Goal: Task Accomplishment & Management: Manage account settings

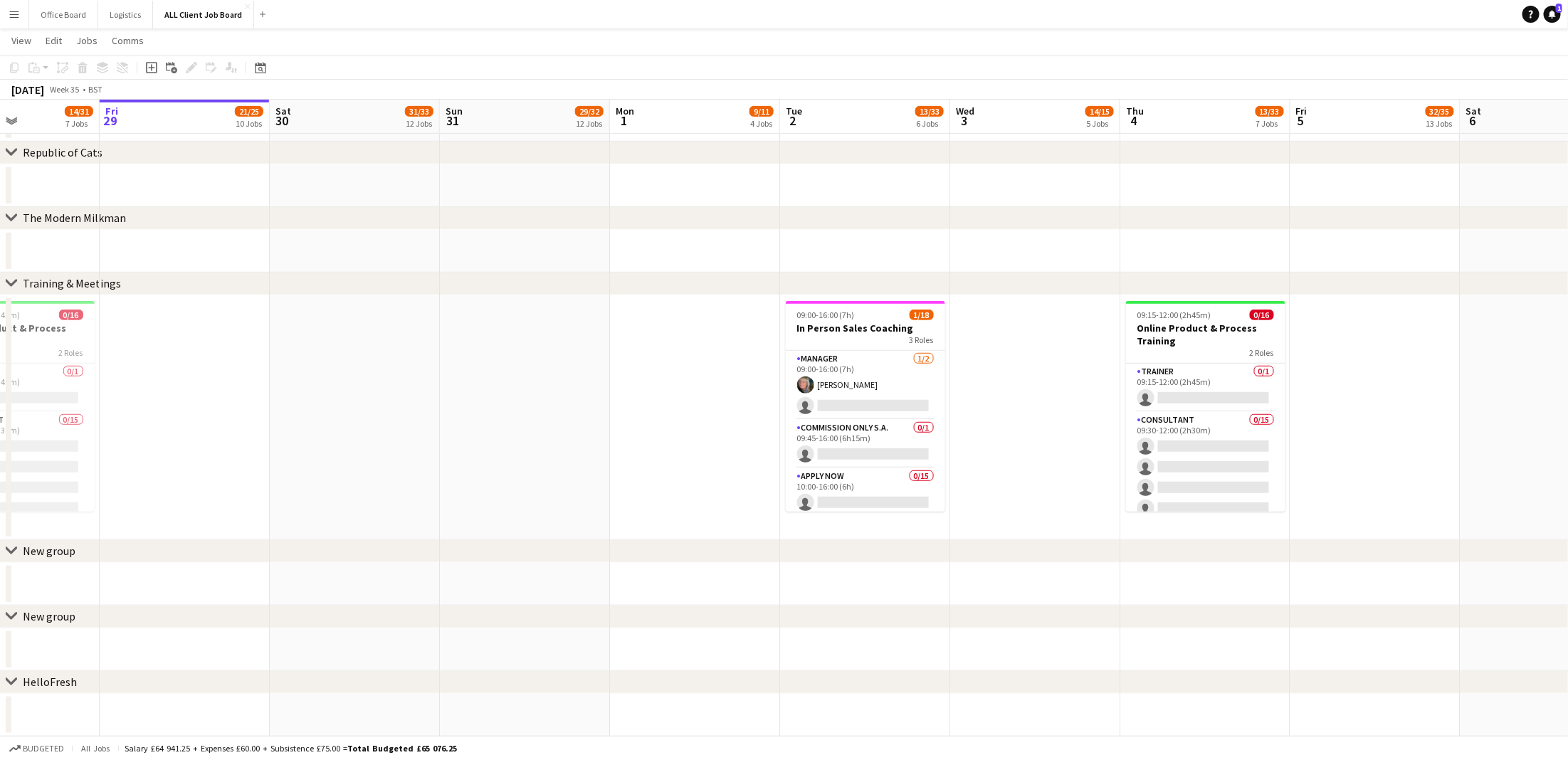
scroll to position [0, 408]
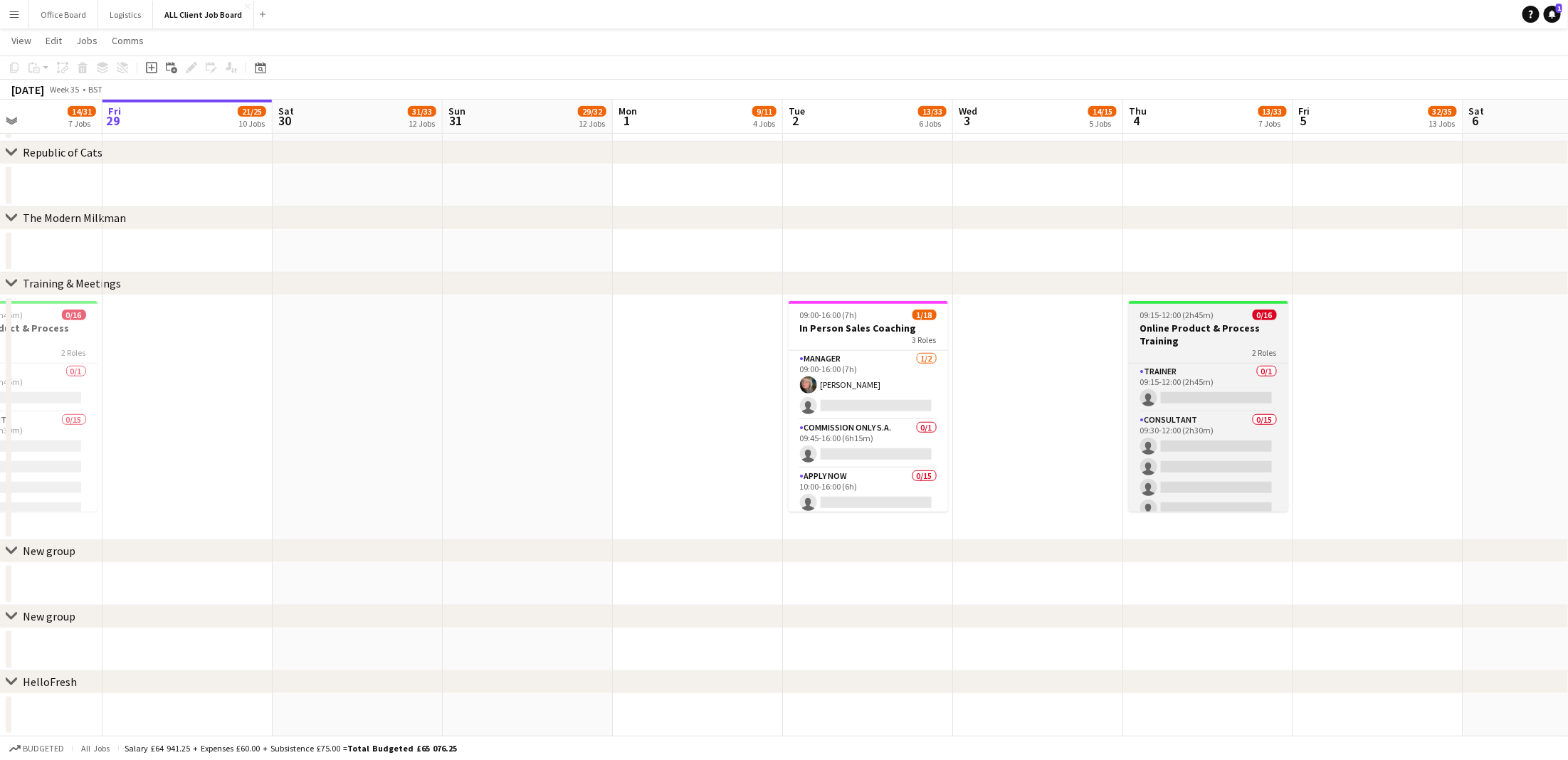
click at [1242, 330] on h3 "Online Product & Process Training" at bounding box center [1208, 335] width 159 height 26
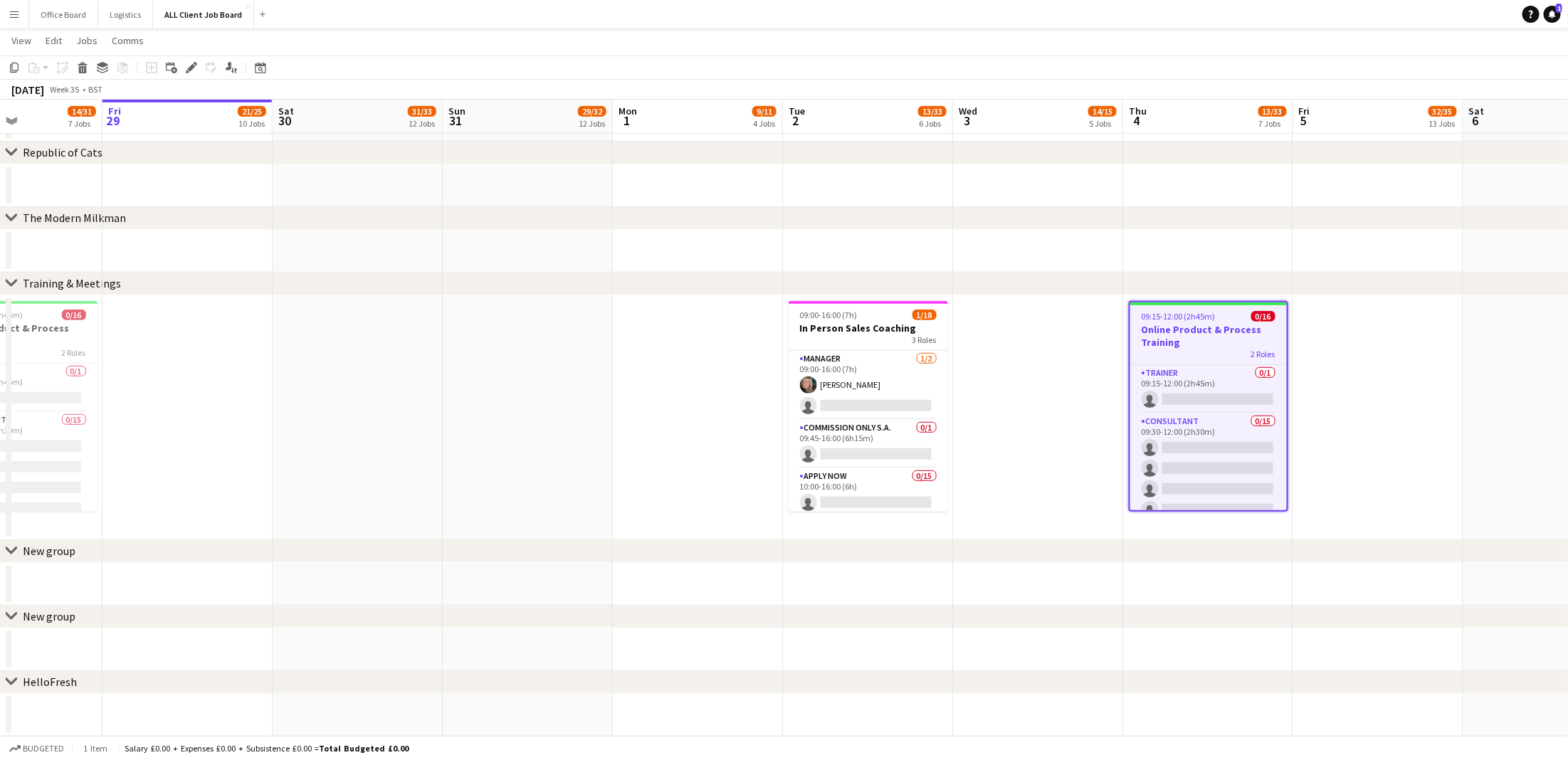
scroll to position [0, 425]
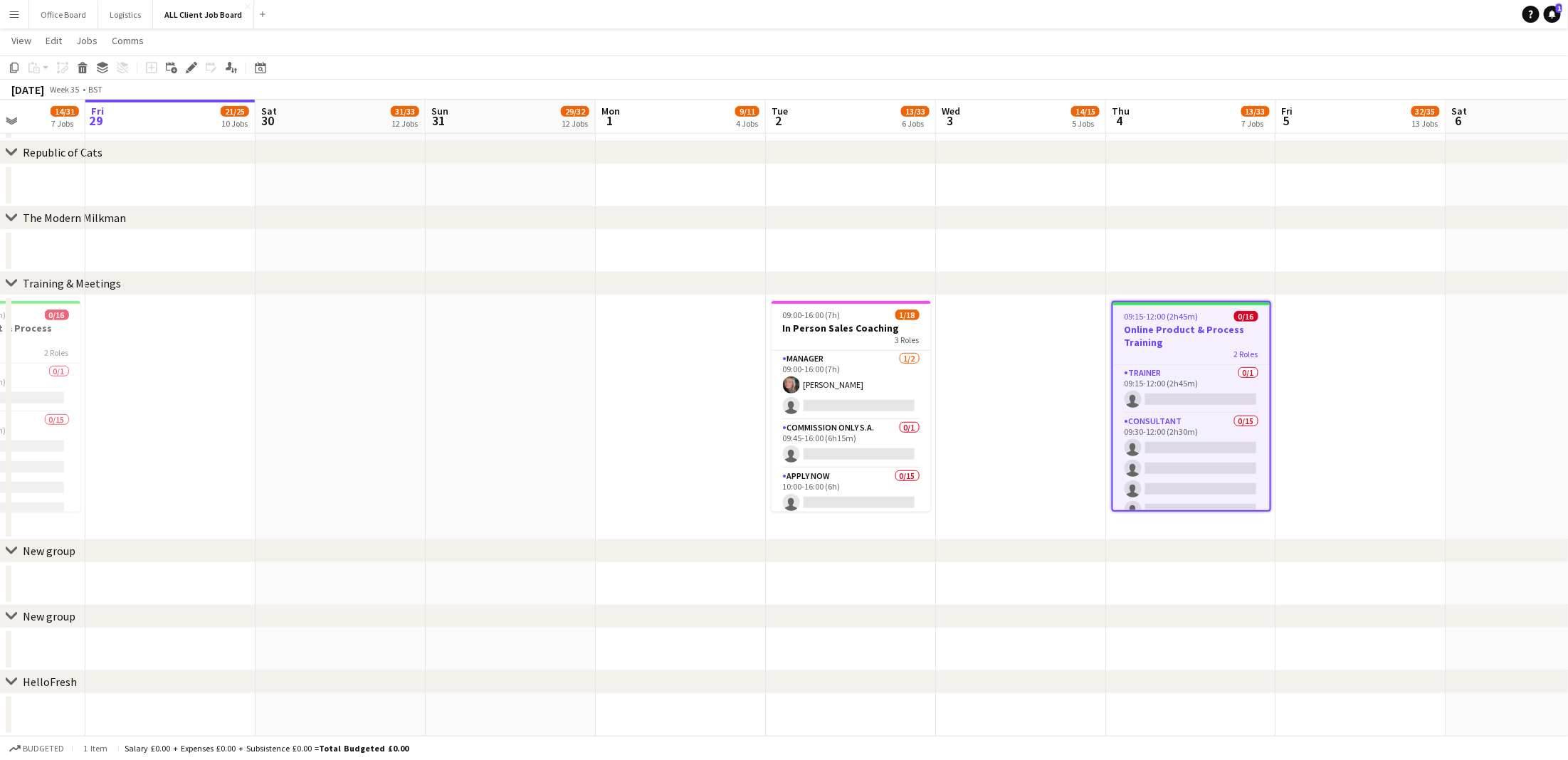
drag, startPoint x: 793, startPoint y: 289, endPoint x: 564, endPoint y: 281, distance: 229.1
click at [512, 512] on app-date-cell at bounding box center [511, 417] width 170 height 245
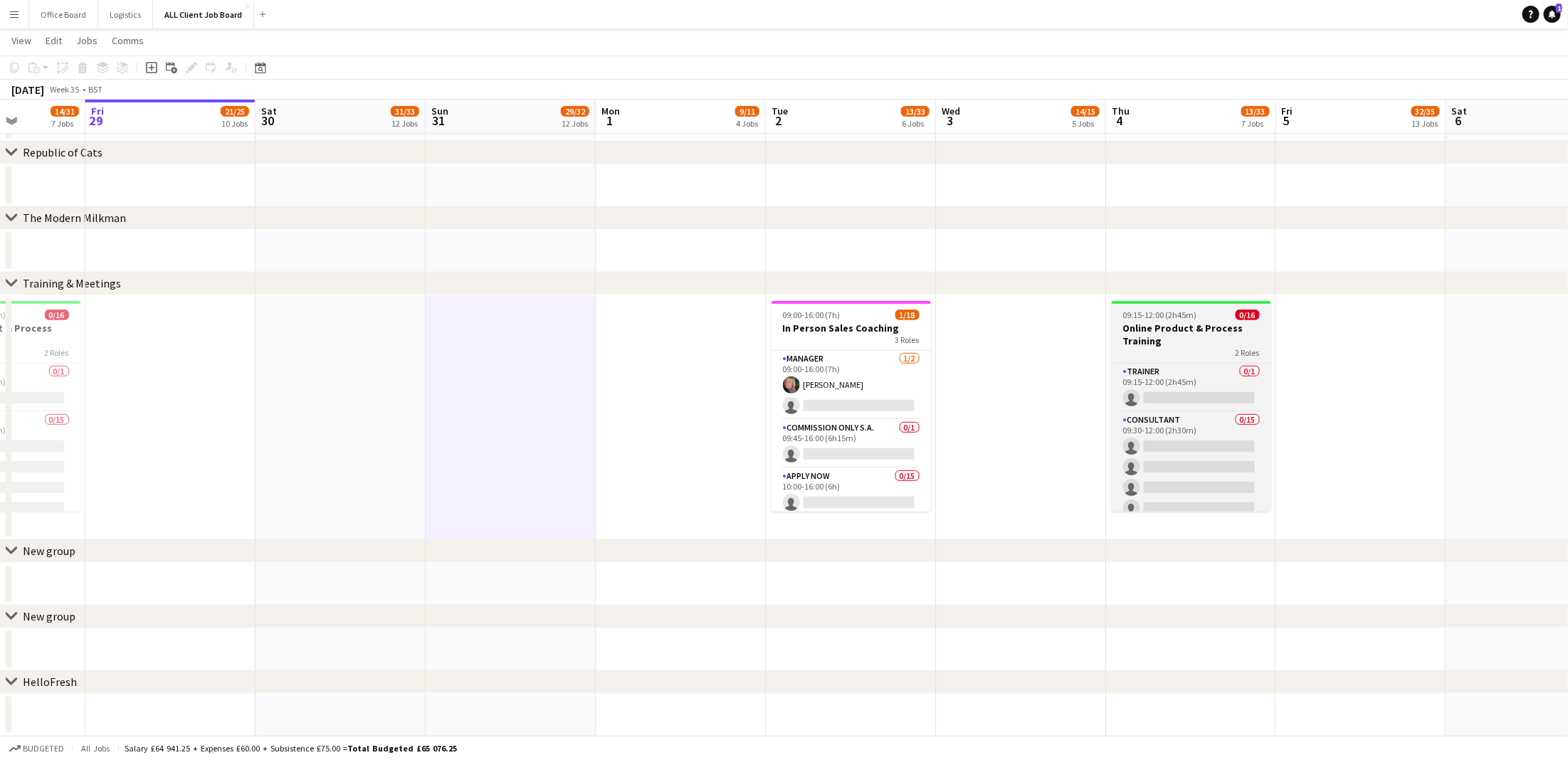
click at [1130, 331] on h3 "Online Product & Process Training" at bounding box center [1191, 335] width 159 height 26
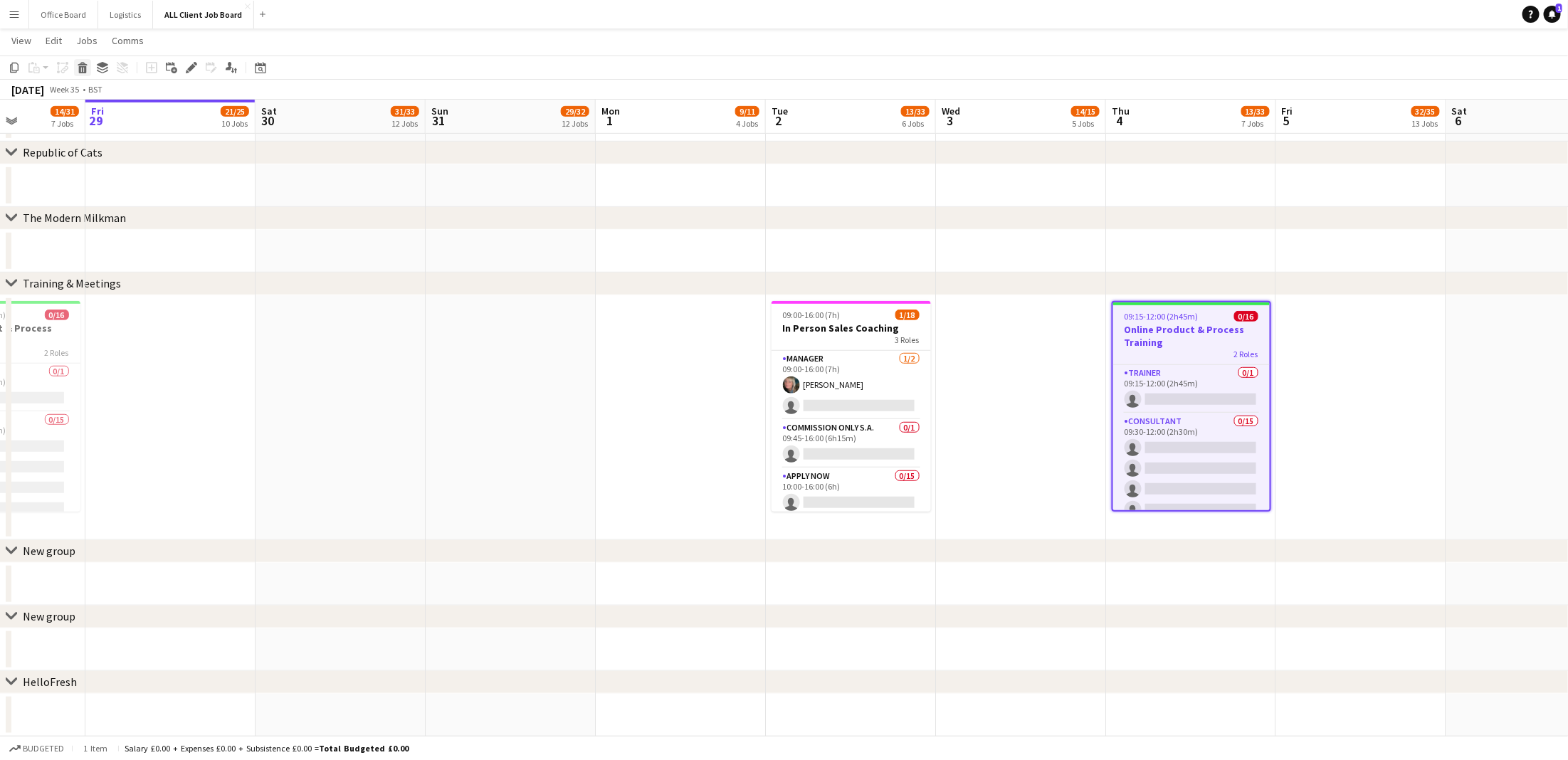
click at [81, 76] on app-toolbar "Copy Paste Paste Command V Paste with crew Command Shift V Paste linked Job [GE…" at bounding box center [784, 67] width 1568 height 24
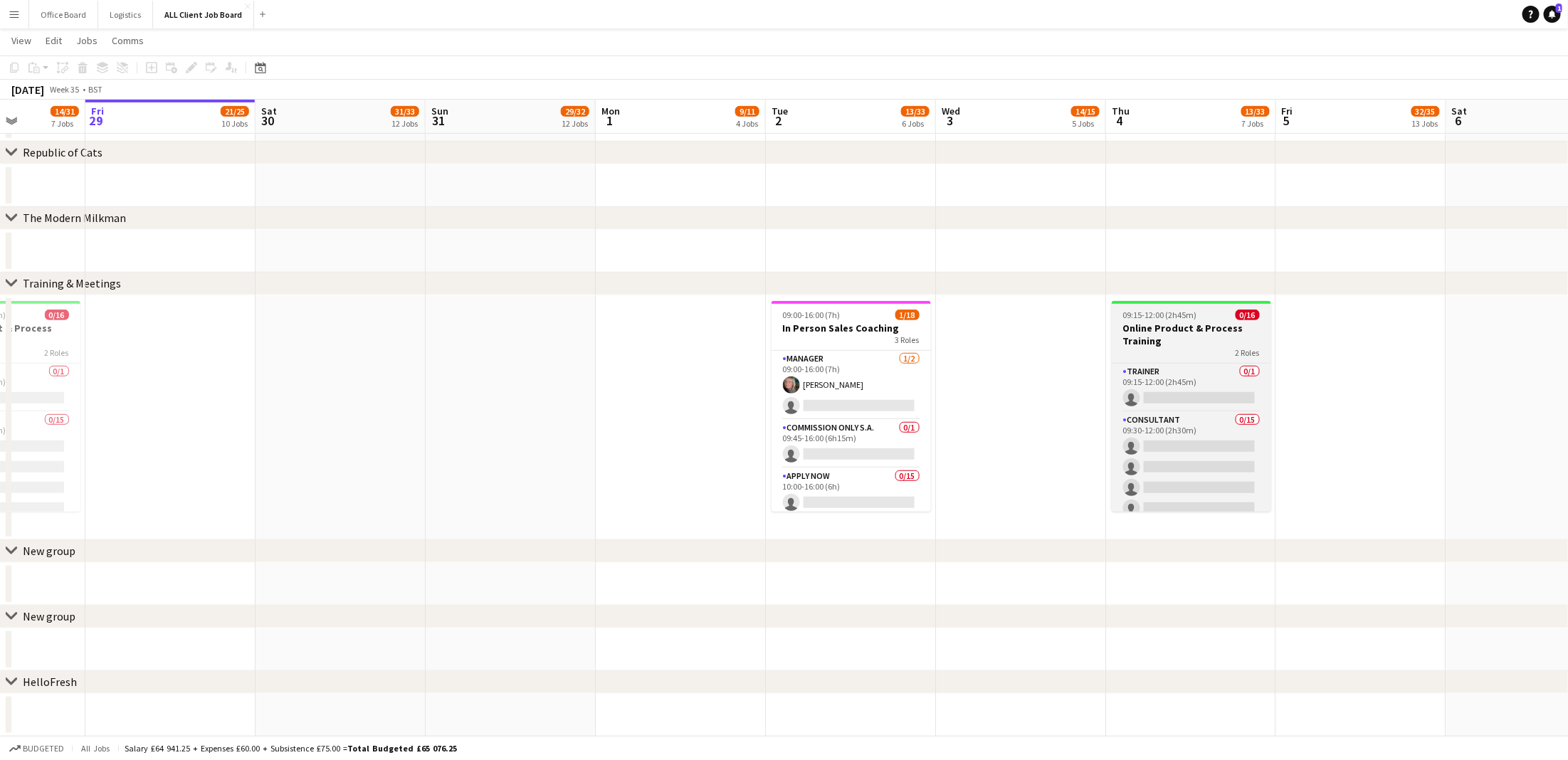
click at [1155, 312] on span "09:15-12:00 (2h45m)" at bounding box center [1160, 314] width 74 height 11
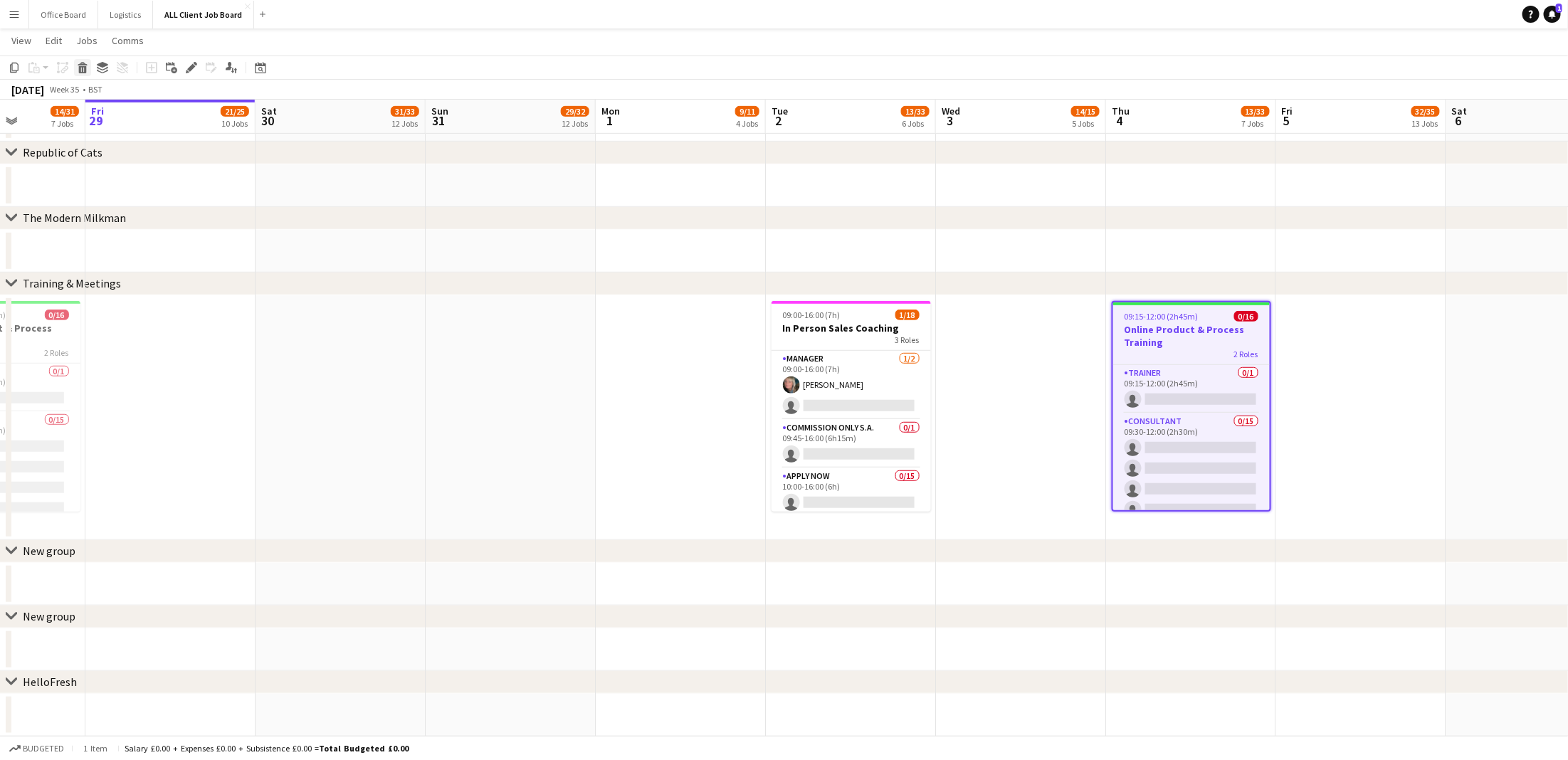
click at [77, 67] on icon "Delete" at bounding box center [82, 67] width 11 height 11
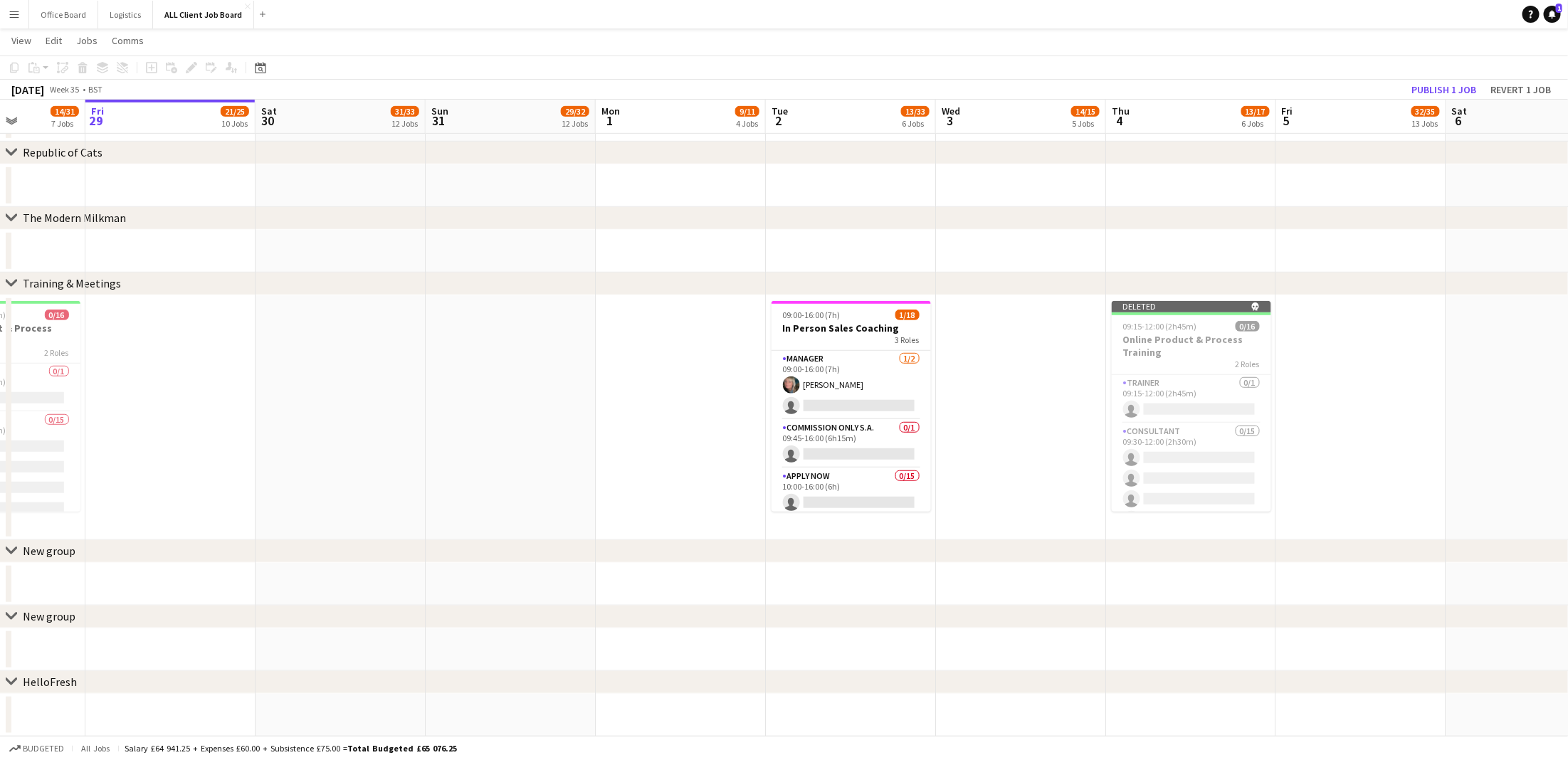
click at [452, 377] on app-date-cell at bounding box center [511, 417] width 170 height 245
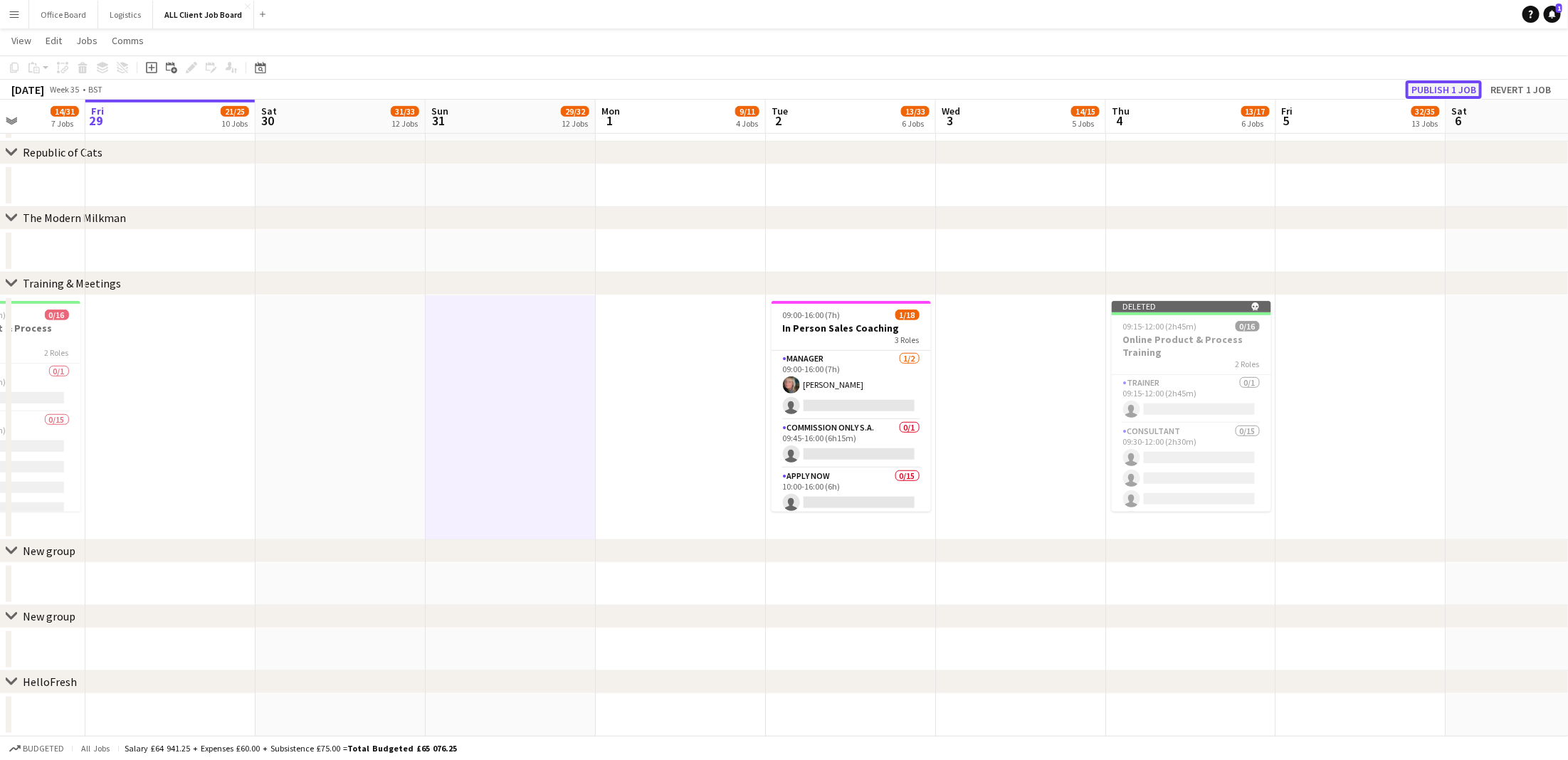
click at [1427, 87] on button "Publish 1 job" at bounding box center [1444, 89] width 76 height 19
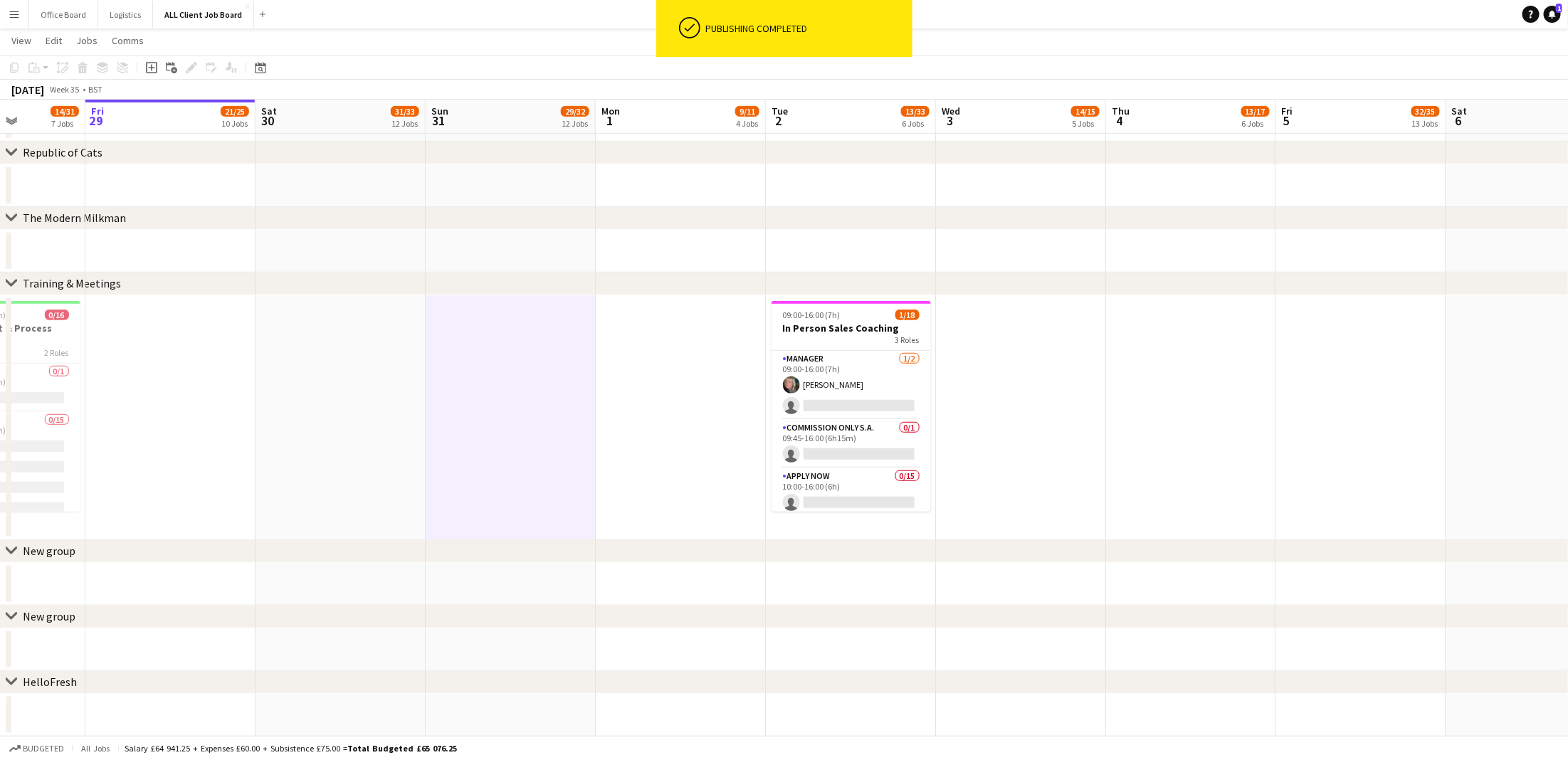
click at [525, 423] on app-date-cell at bounding box center [511, 417] width 170 height 245
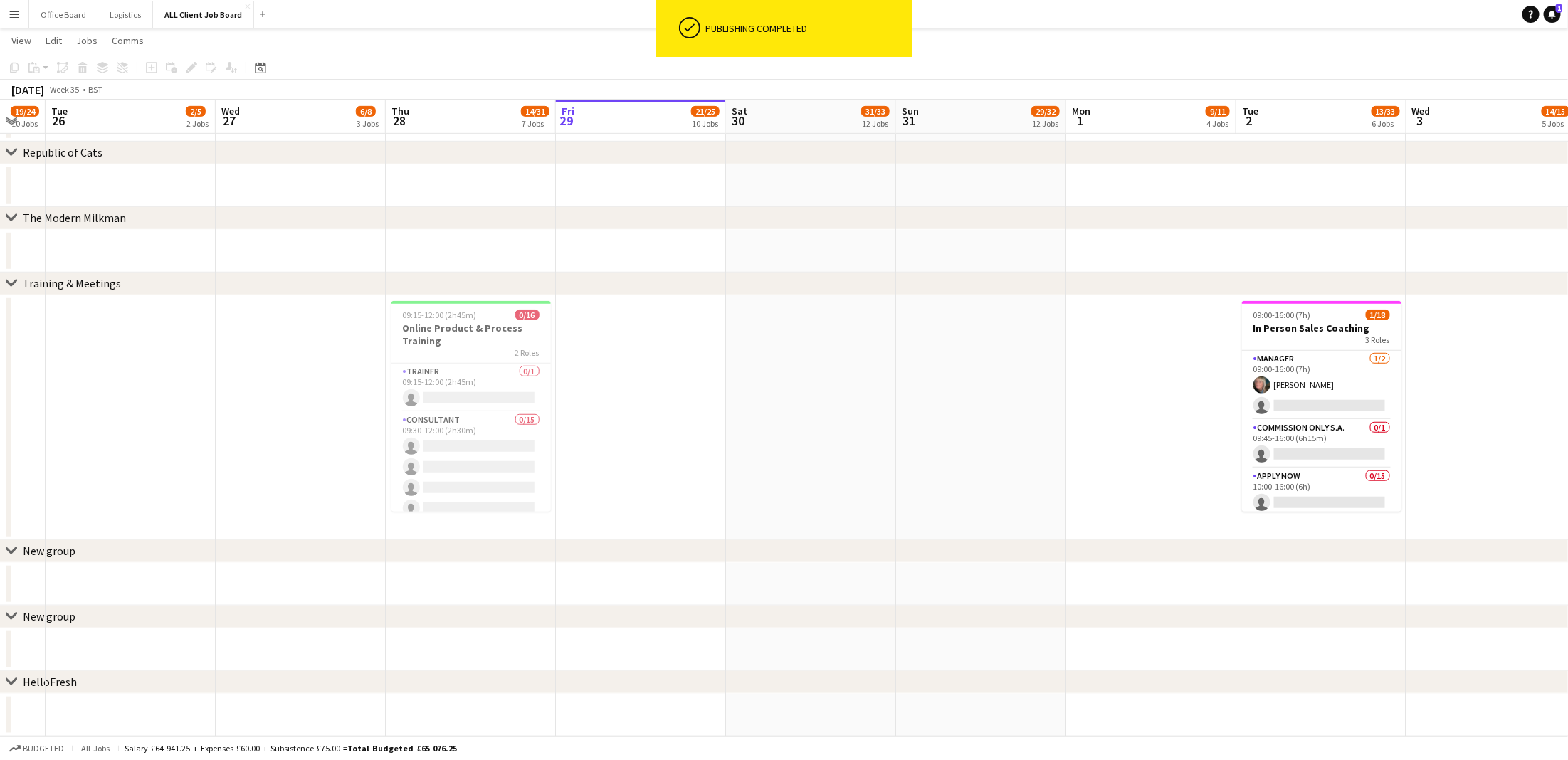
scroll to position [0, 292]
click at [473, 333] on h3 "Online Product & Process Training" at bounding box center [473, 335] width 159 height 26
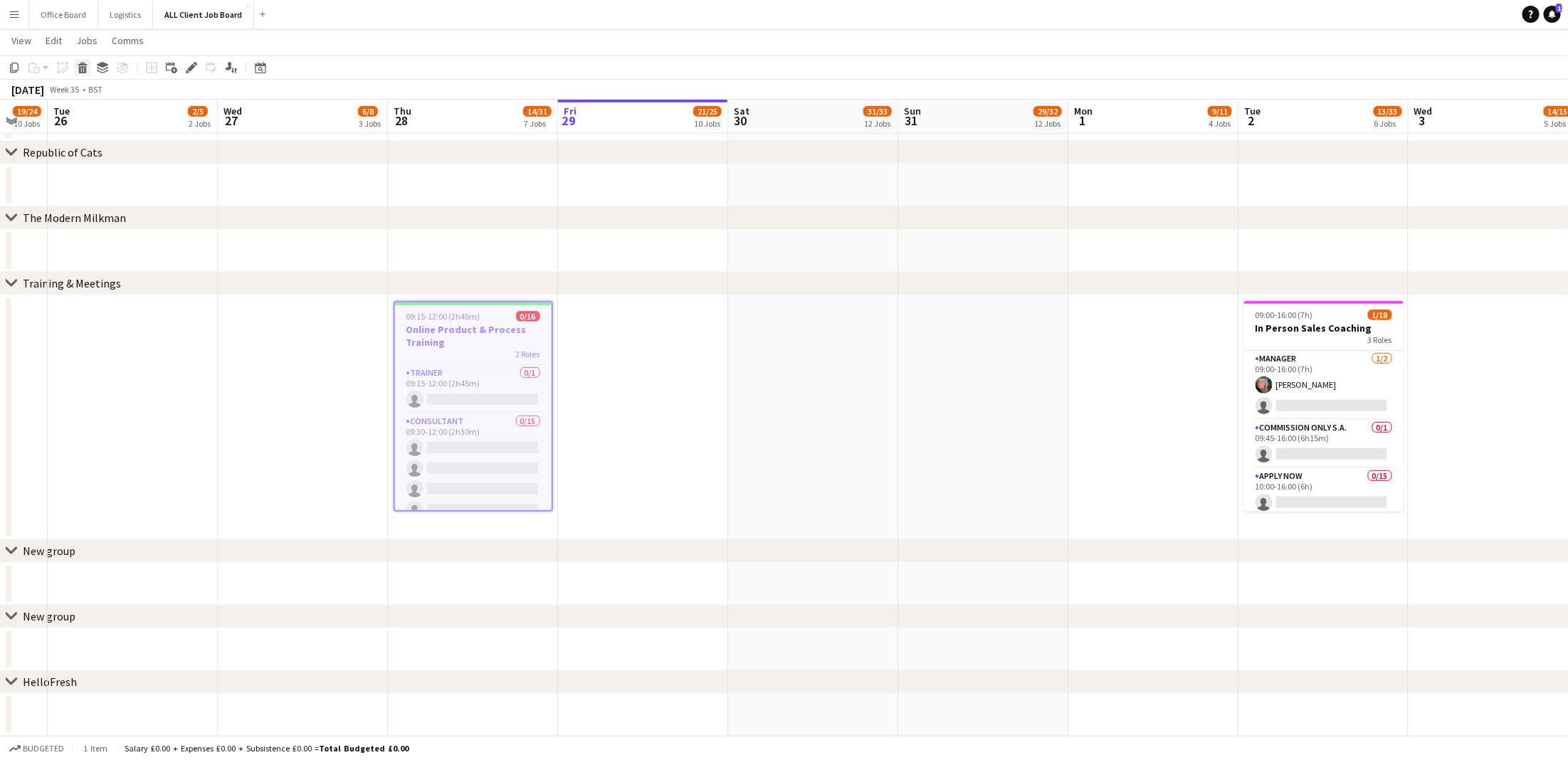
click at [80, 68] on icon "Delete" at bounding box center [82, 67] width 11 height 11
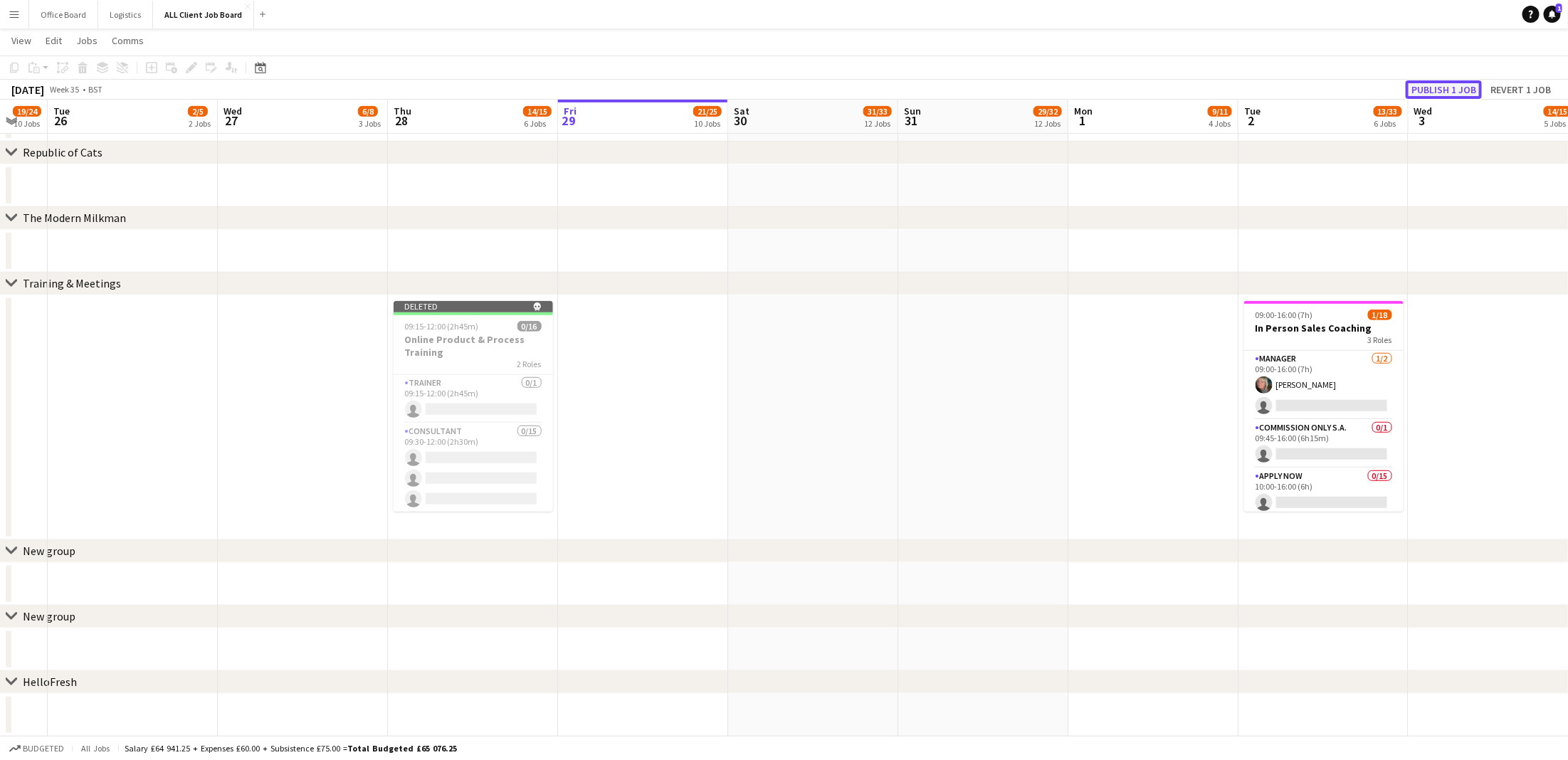
click at [1436, 90] on button "Publish 1 job" at bounding box center [1444, 89] width 76 height 19
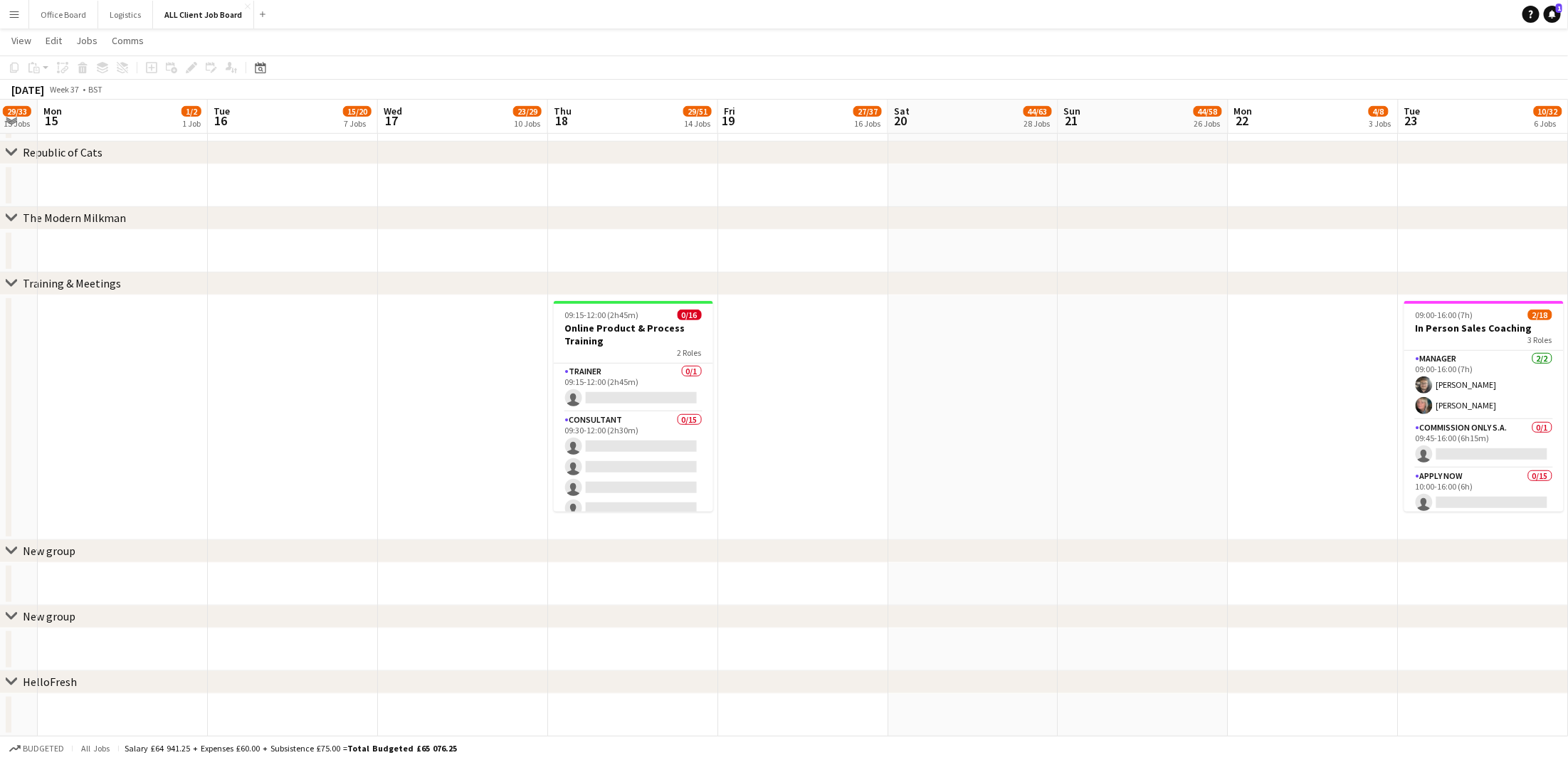
scroll to position [0, 0]
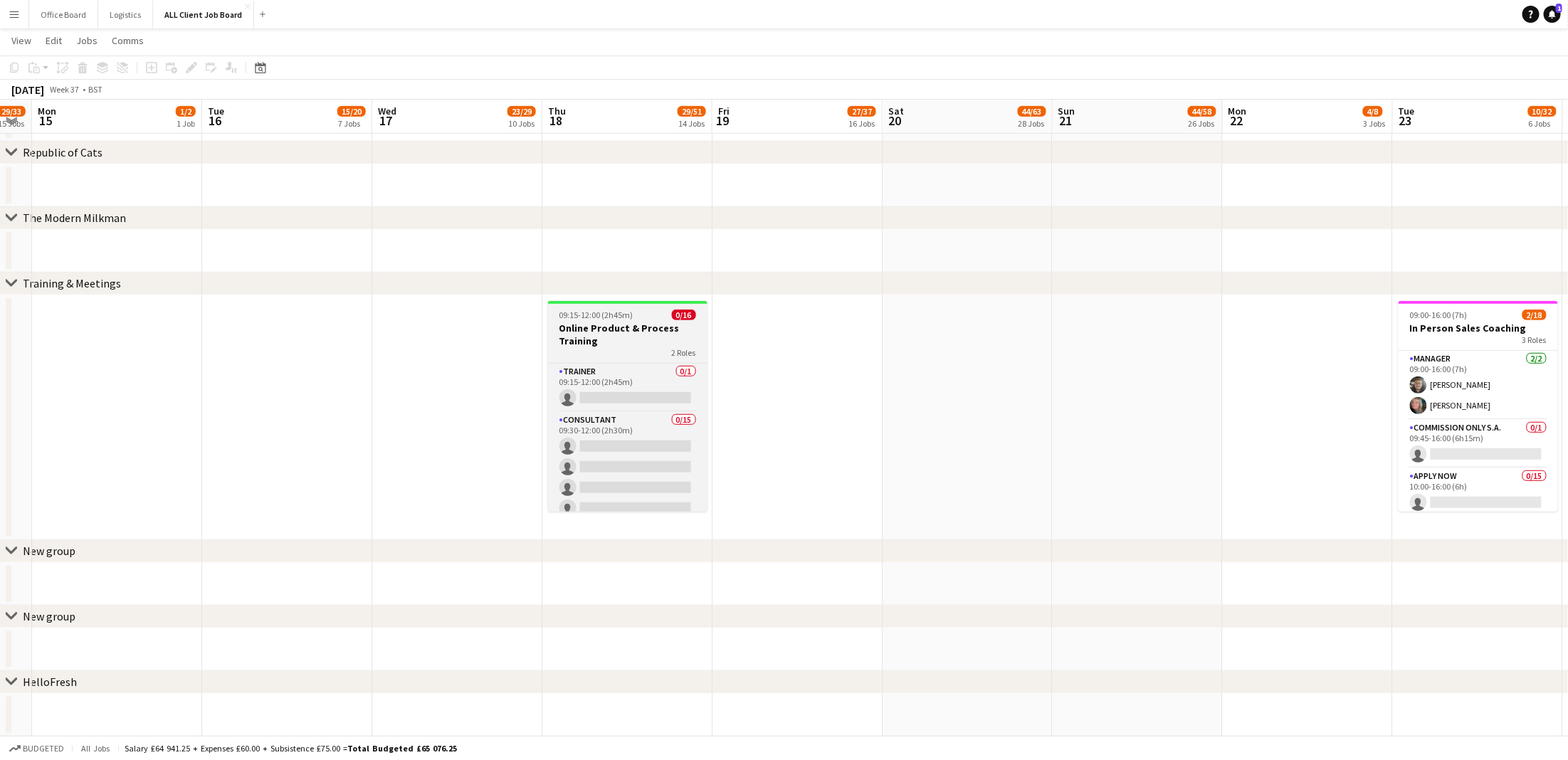
click at [641, 352] on div "2 Roles" at bounding box center [627, 353] width 159 height 11
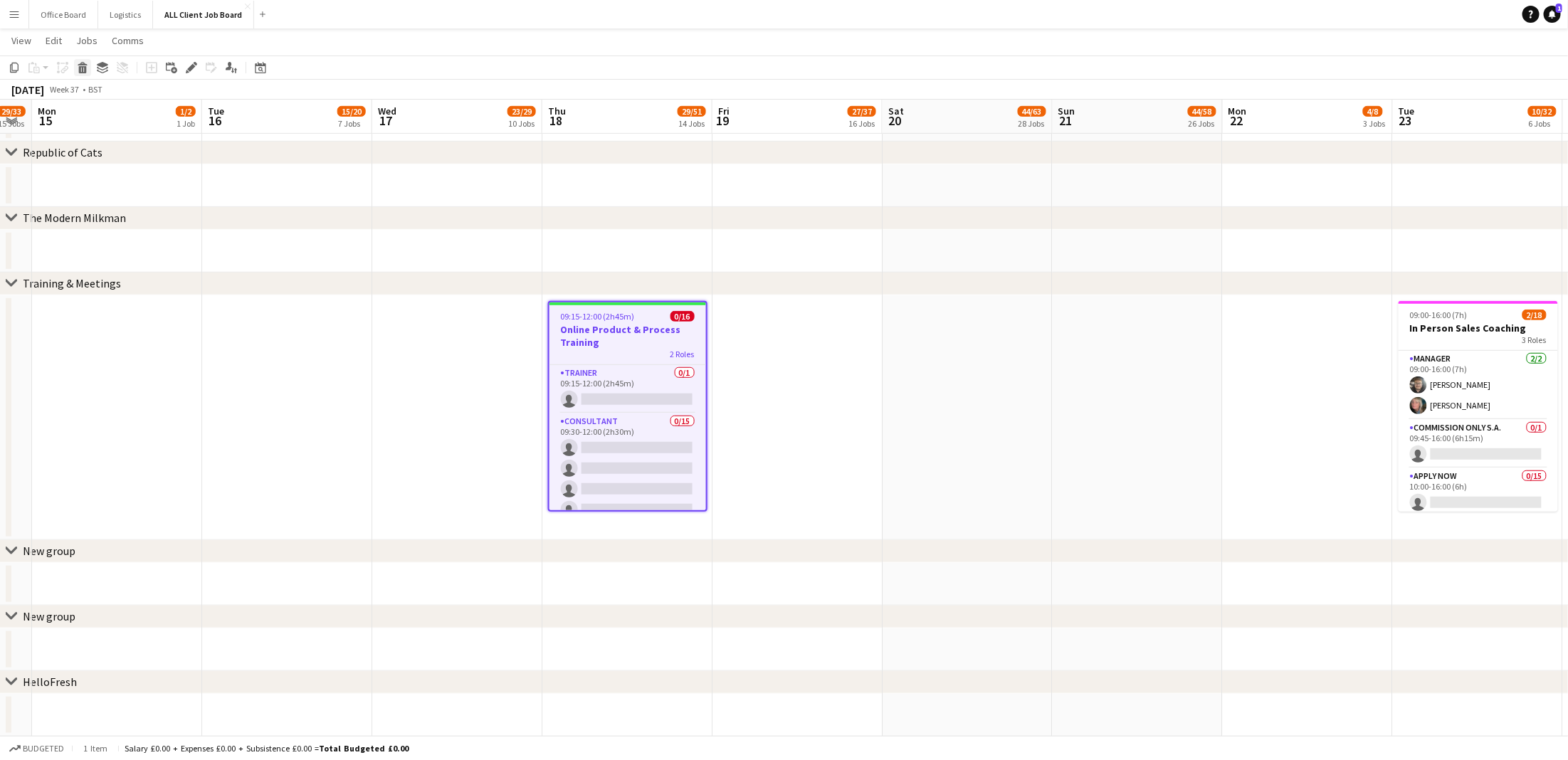
click at [78, 67] on icon "Delete" at bounding box center [82, 67] width 11 height 11
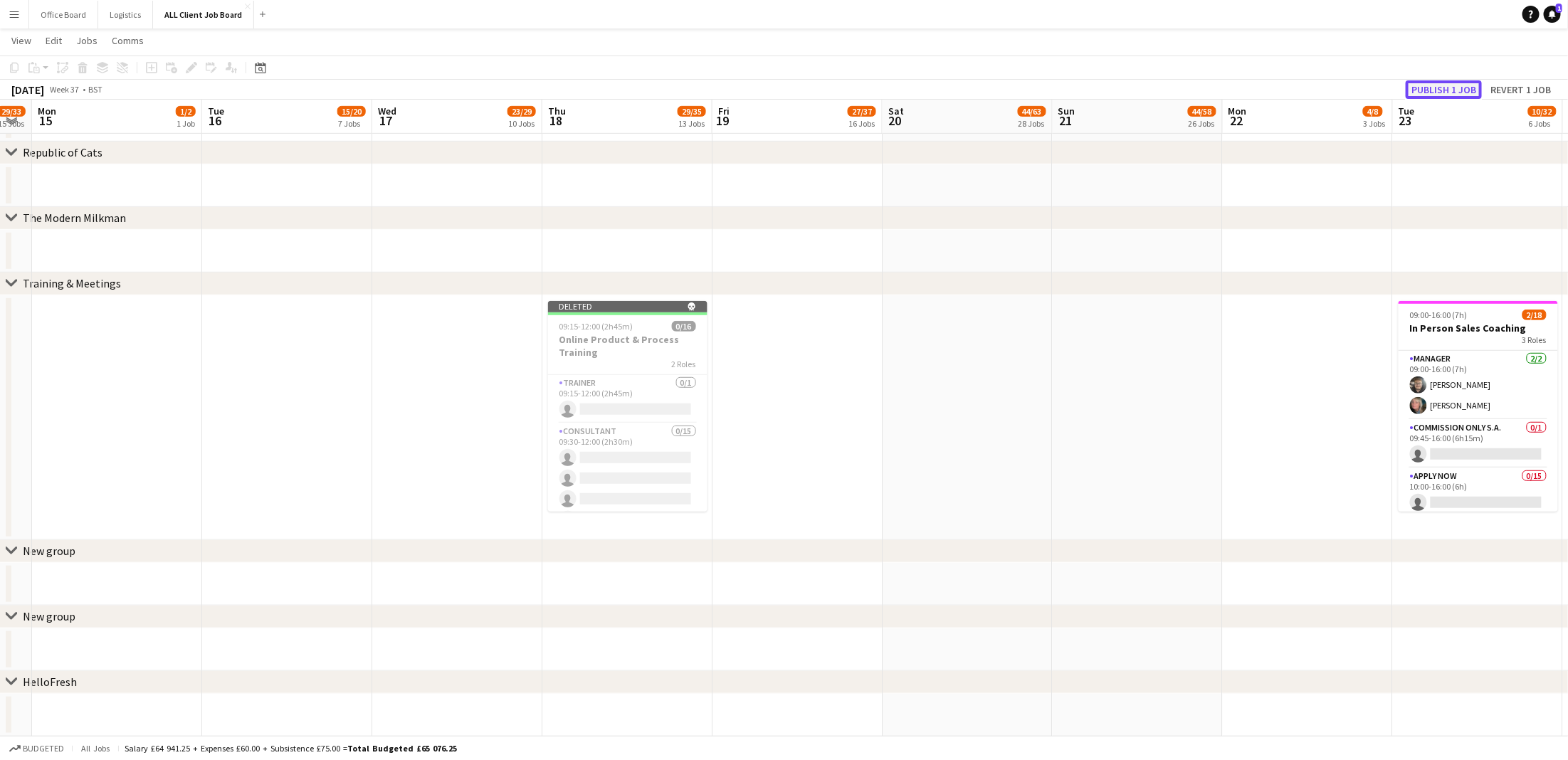
click at [1467, 90] on button "Publish 1 job" at bounding box center [1444, 89] width 76 height 19
click at [1208, 522] on app-date-cell at bounding box center [1138, 417] width 170 height 245
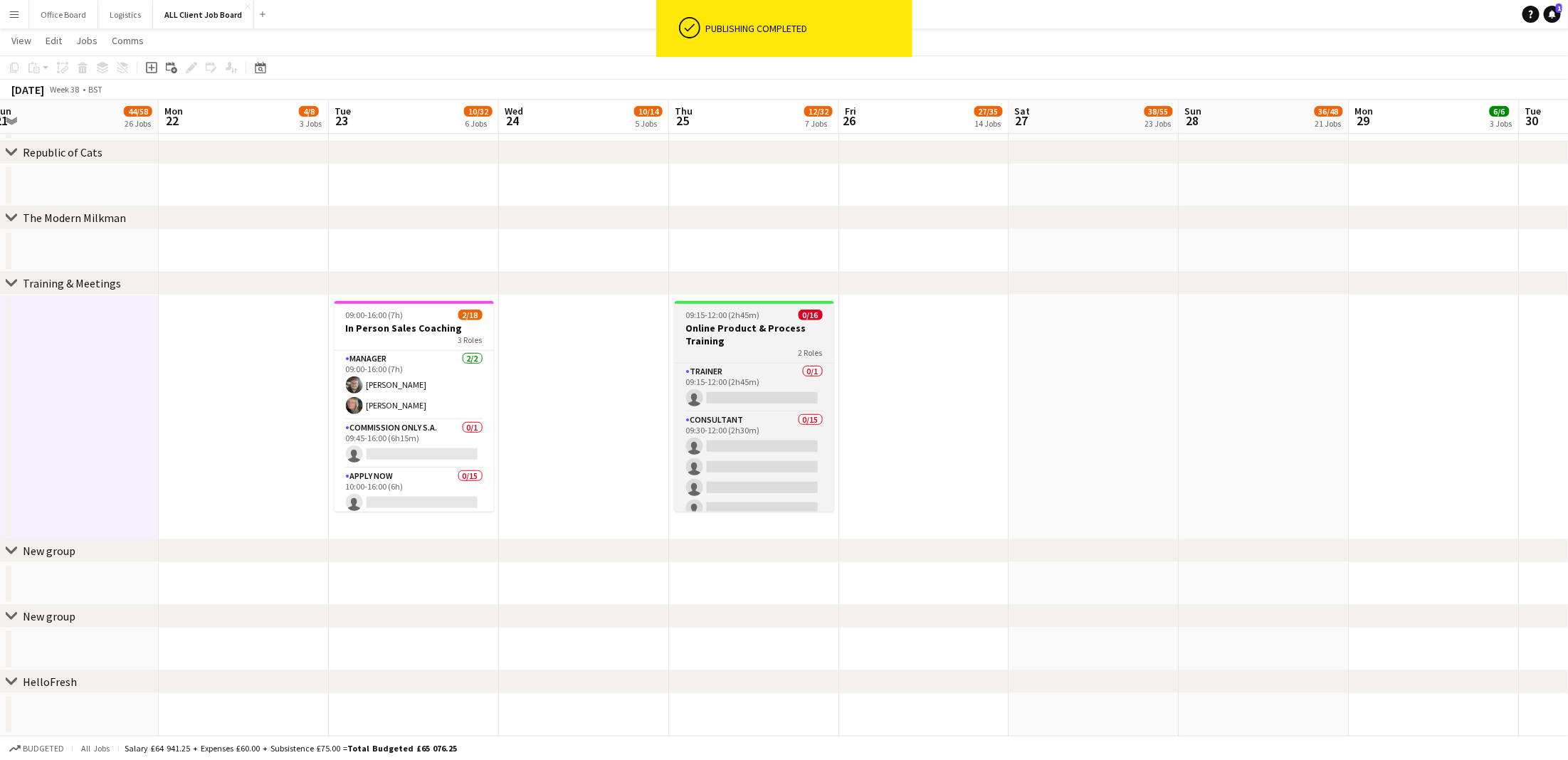
click at [735, 348] on div "2 Roles" at bounding box center [754, 353] width 159 height 11
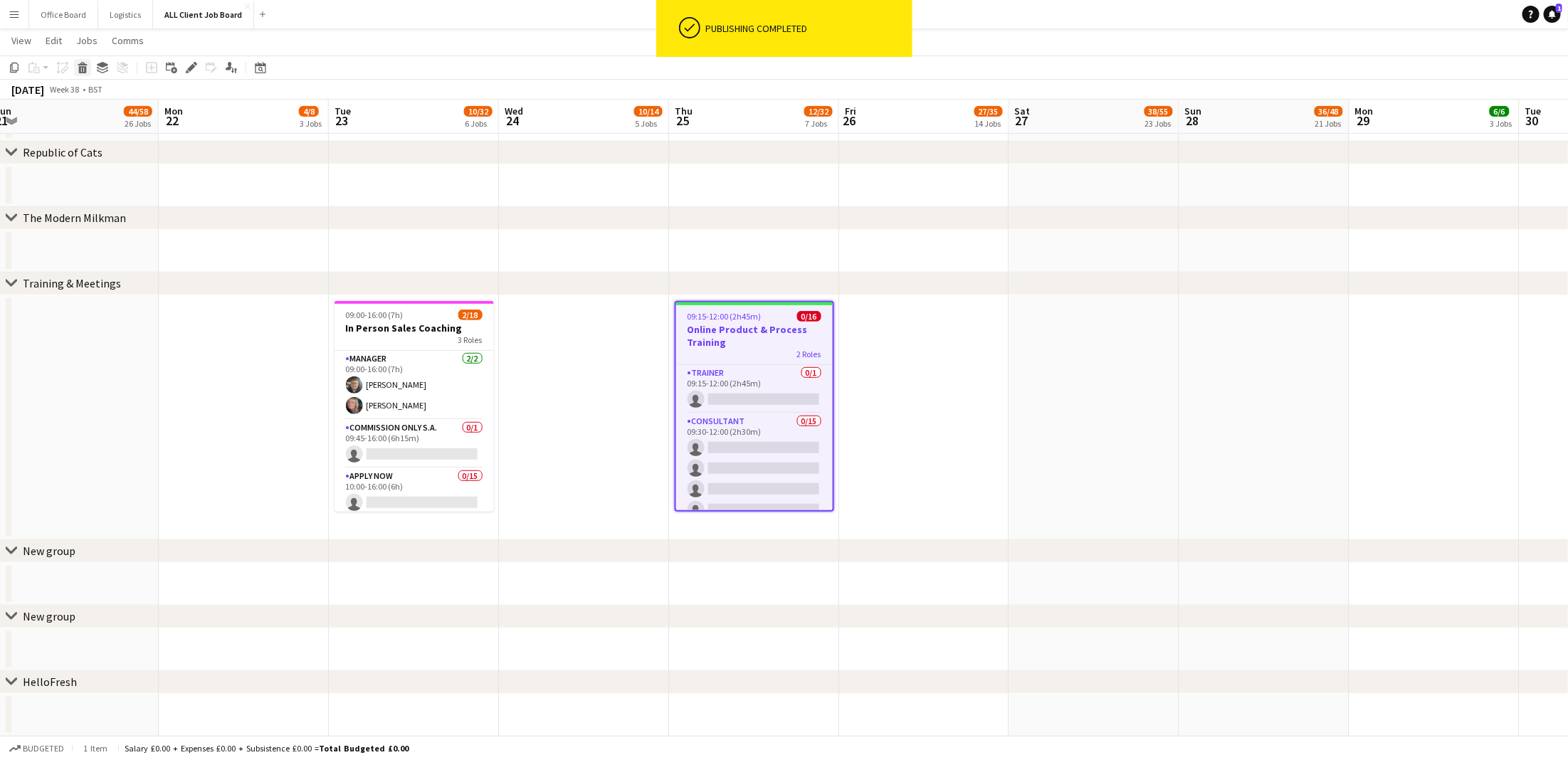
click at [75, 73] on div "Delete" at bounding box center [83, 67] width 17 height 17
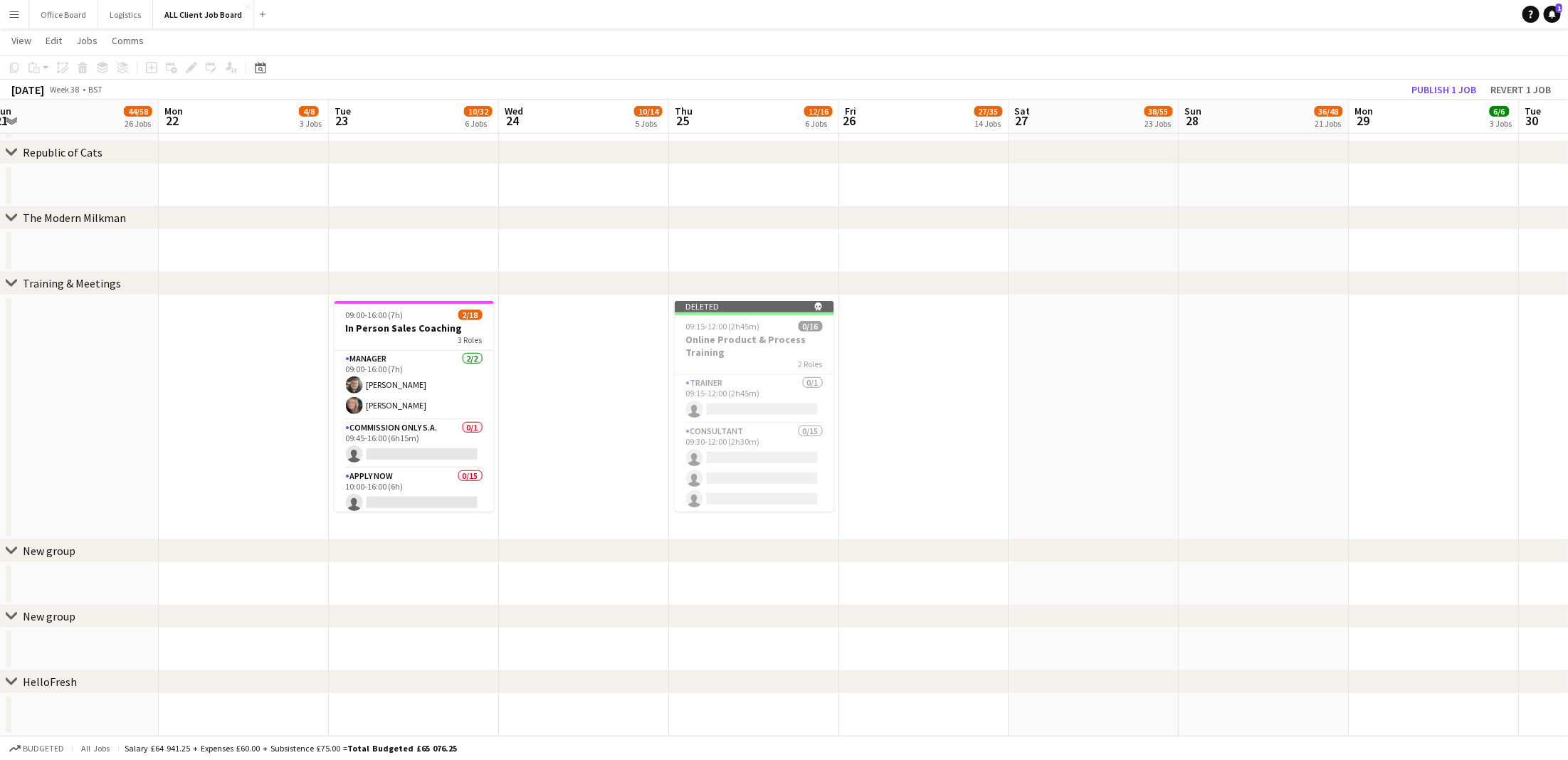
click at [1456, 78] on app-toolbar "Copy Paste Paste Command V Paste with crew Command Shift V Paste linked Job [GE…" at bounding box center [784, 67] width 1568 height 24
click at [1452, 90] on button "Publish 1 job" at bounding box center [1444, 89] width 76 height 19
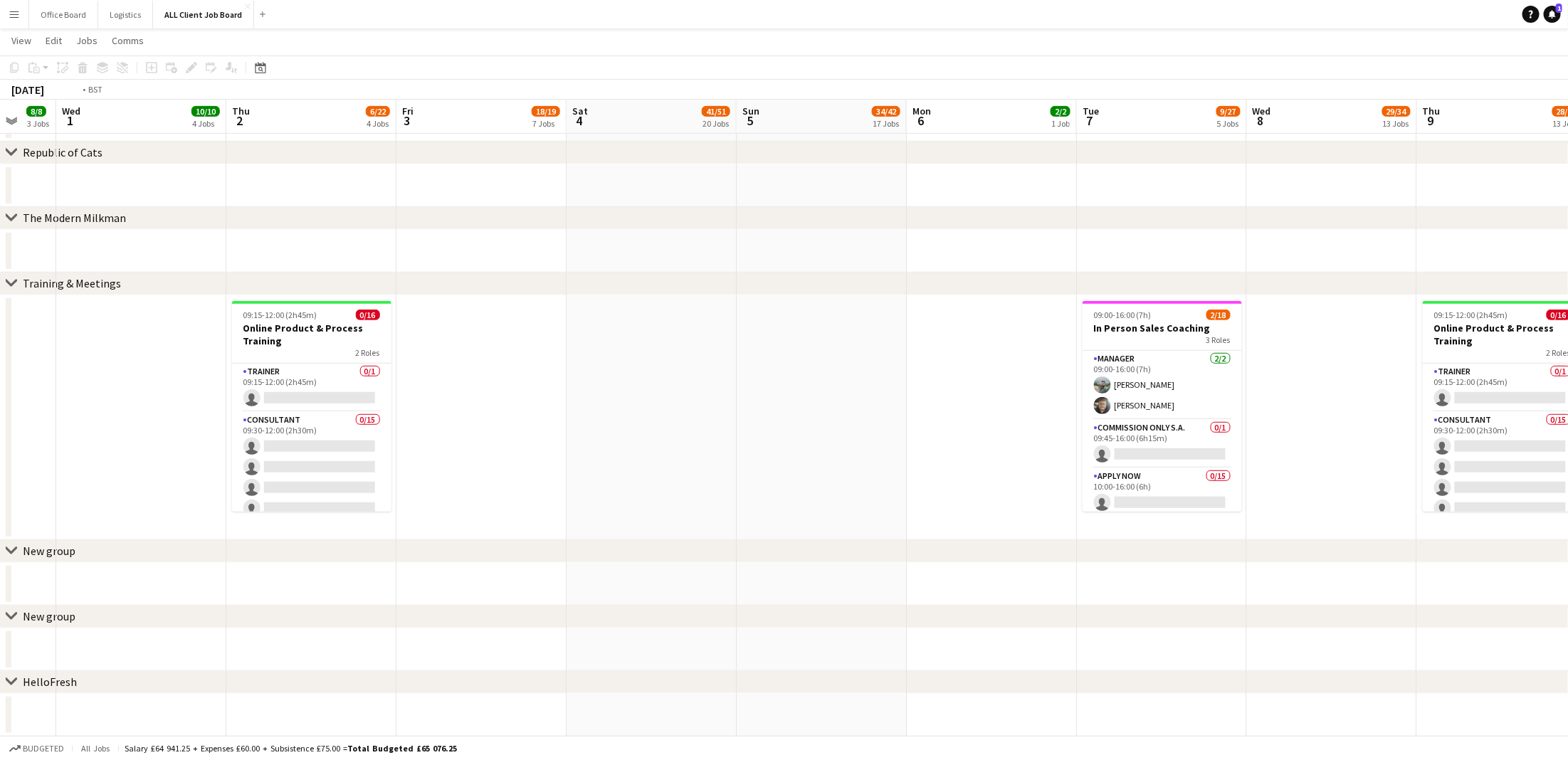
scroll to position [0, 435]
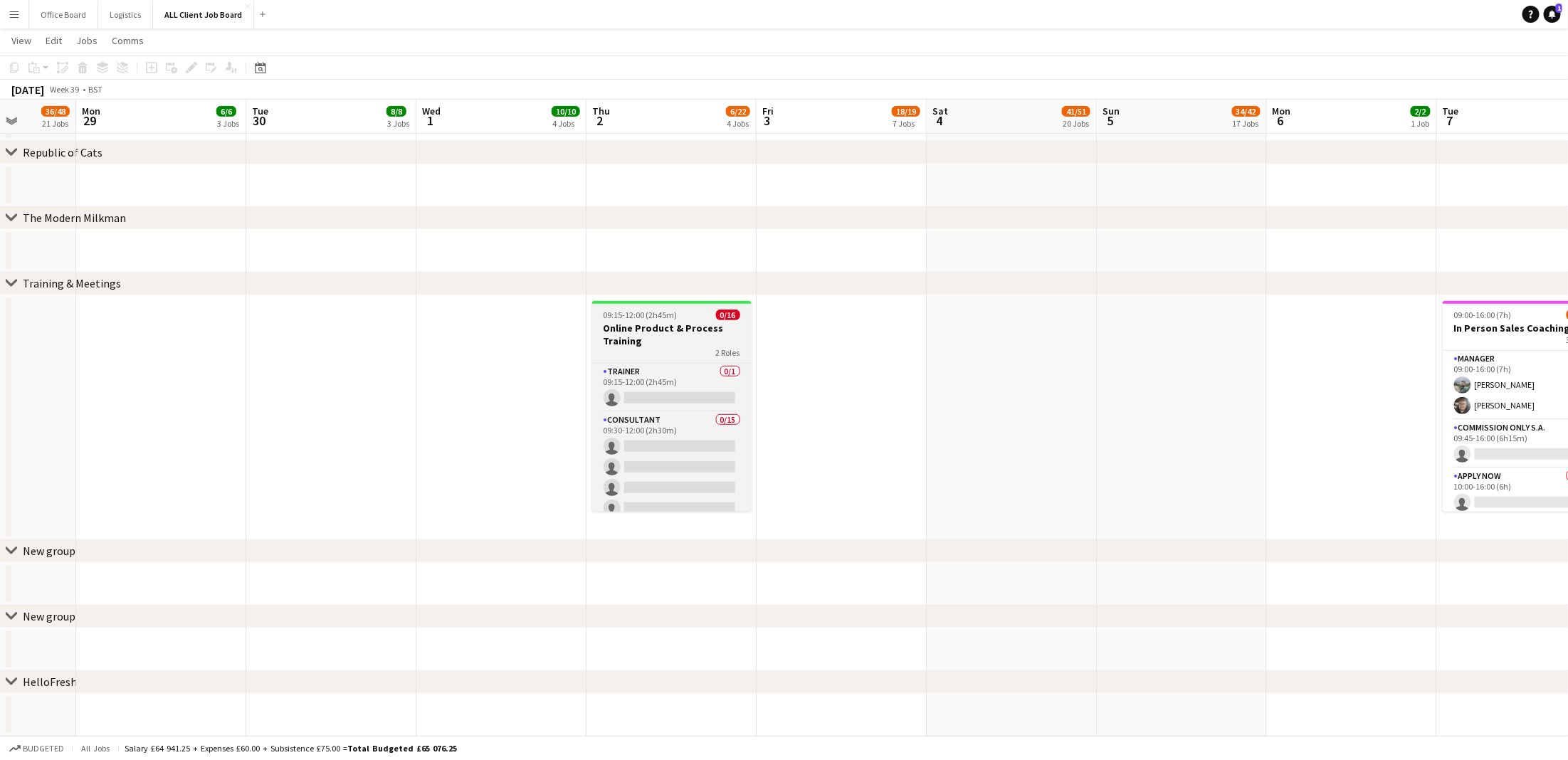
click at [683, 318] on div "09:15-12:00 (2h45m) 0/16" at bounding box center [672, 314] width 159 height 11
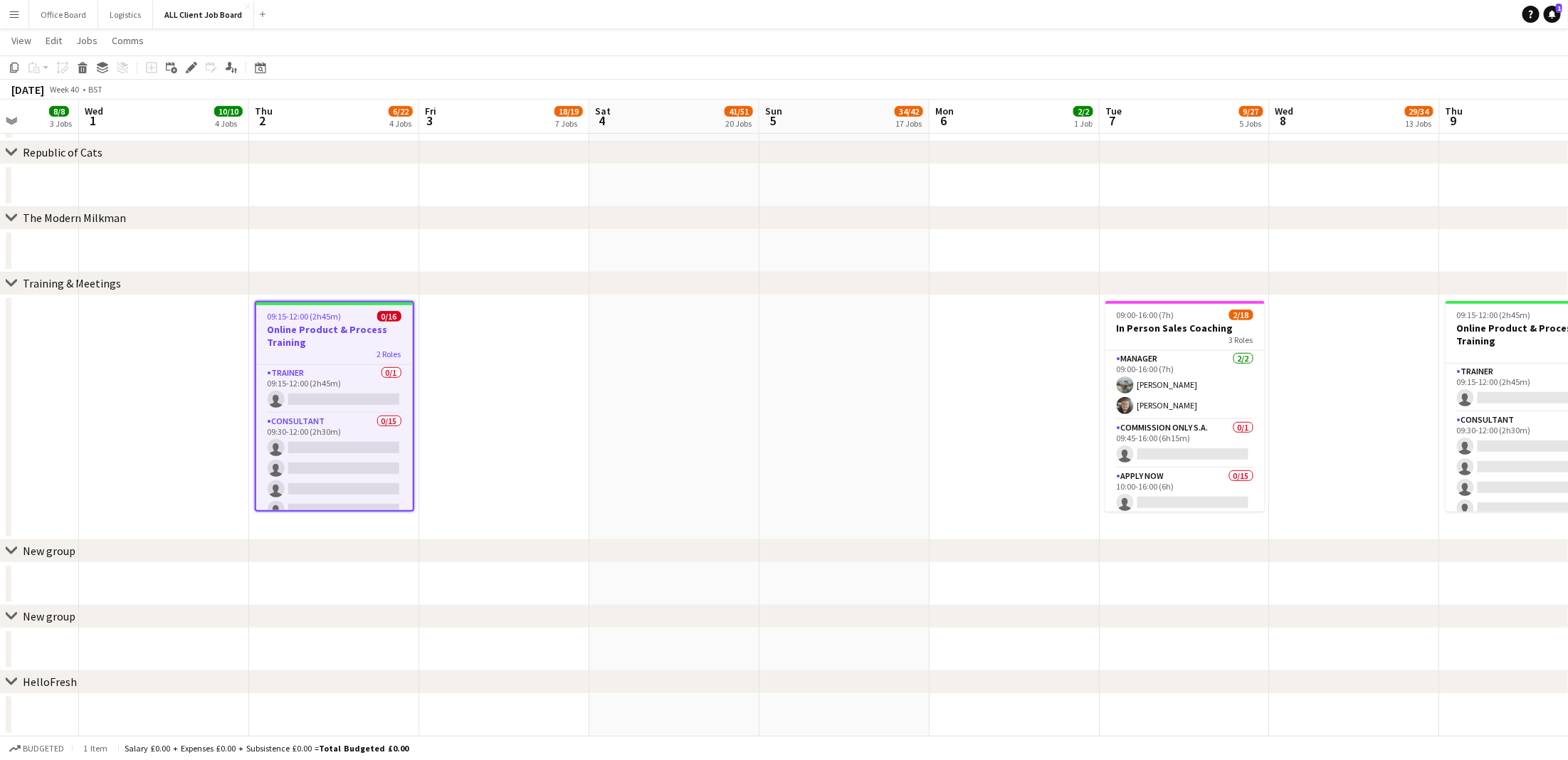
scroll to position [0, 597]
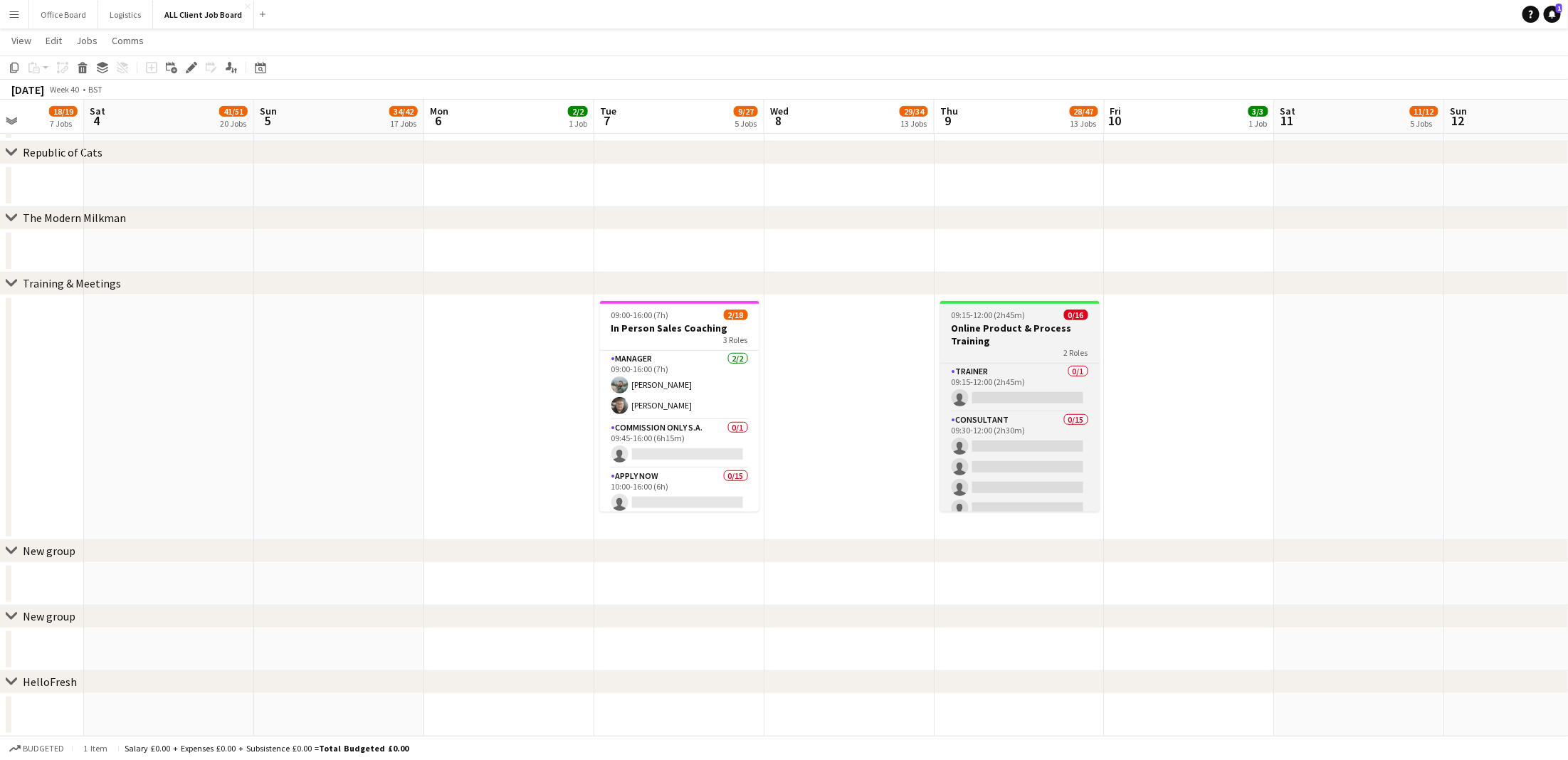
click at [1069, 326] on h3 "Online Product & Process Training" at bounding box center [1019, 335] width 159 height 26
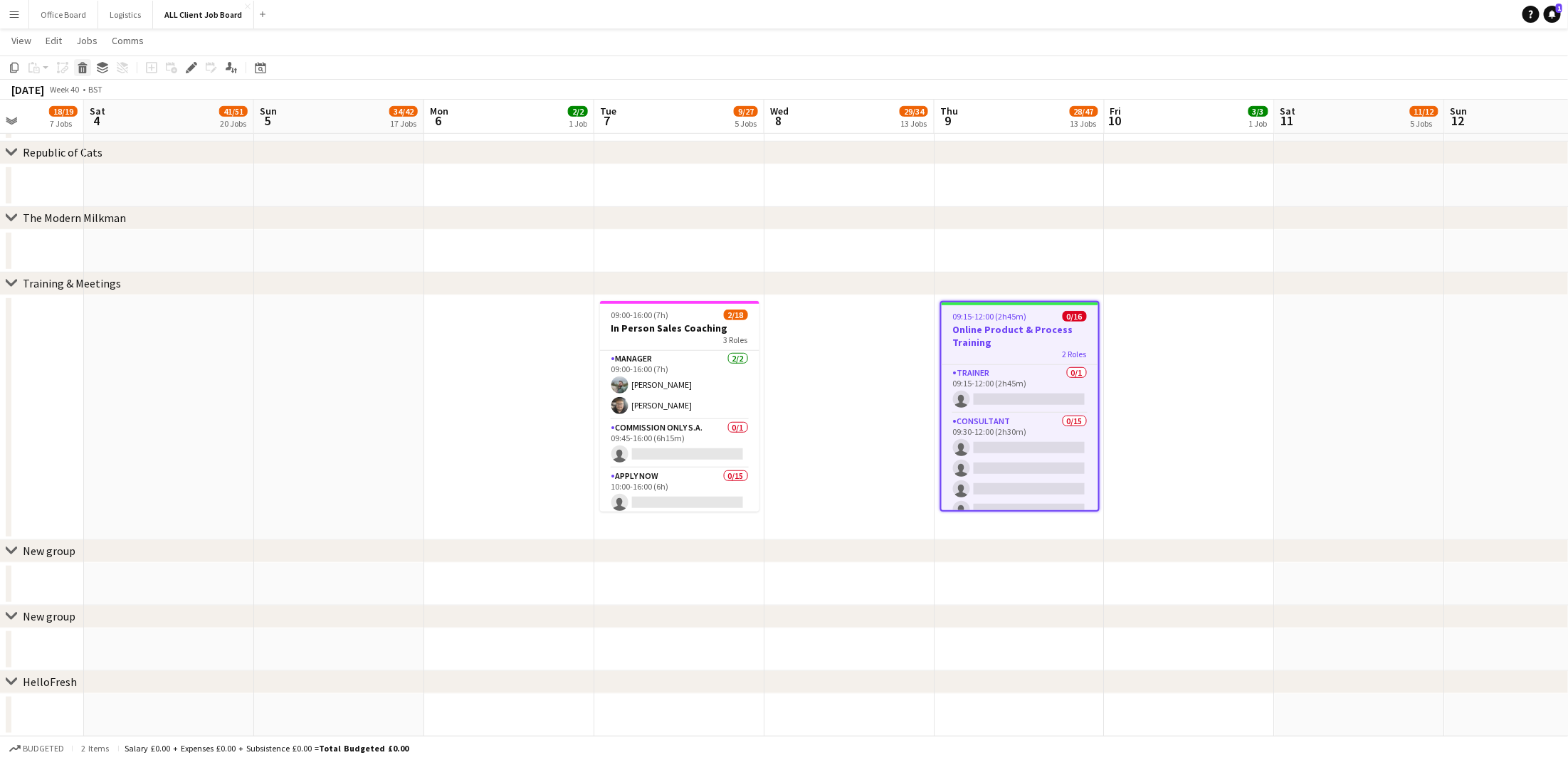
click at [83, 62] on icon "Delete" at bounding box center [82, 67] width 11 height 11
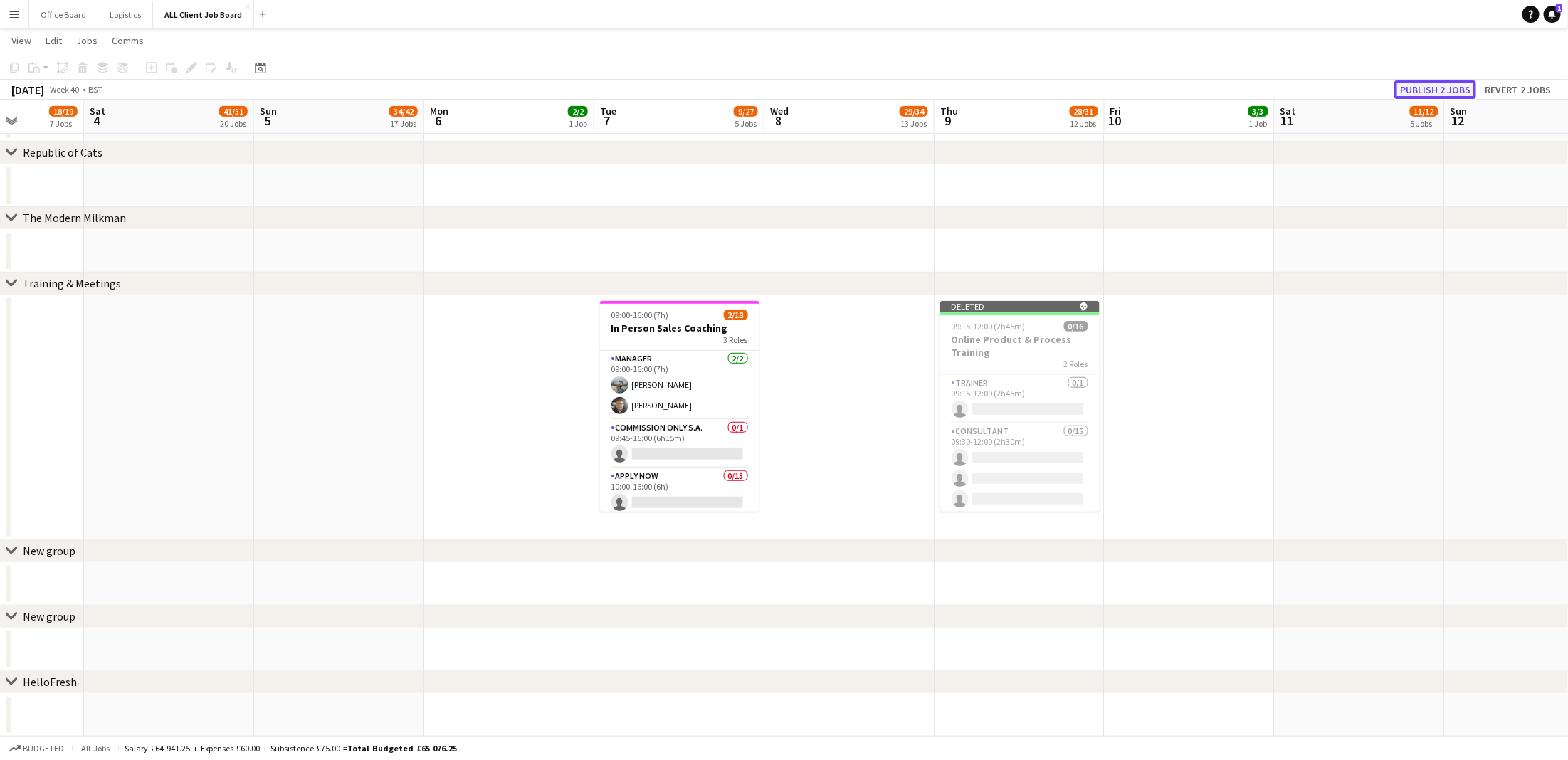
click at [1426, 89] on button "Publish 2 jobs" at bounding box center [1435, 89] width 82 height 19
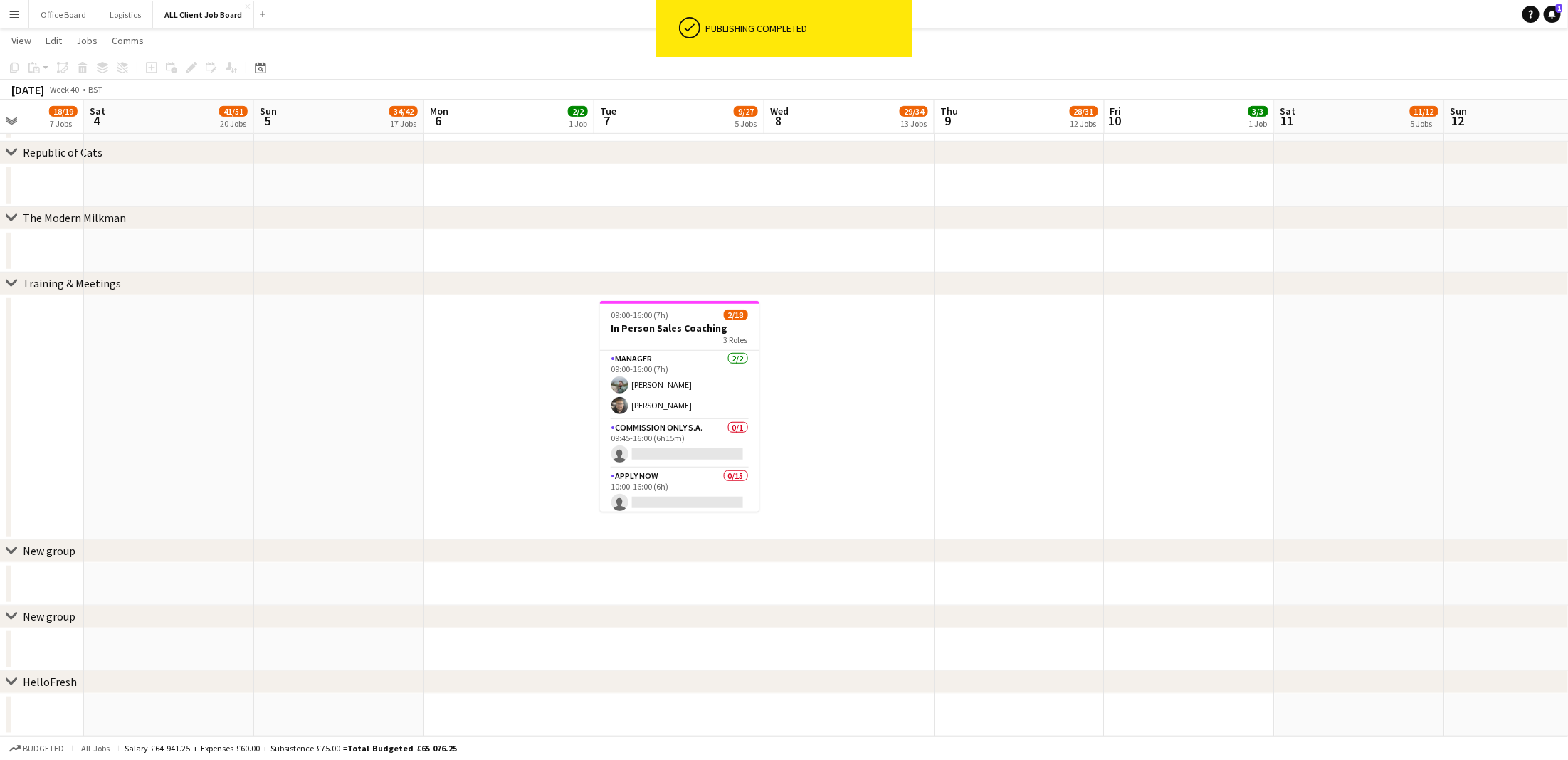
click at [369, 433] on app-date-cell at bounding box center [339, 417] width 170 height 245
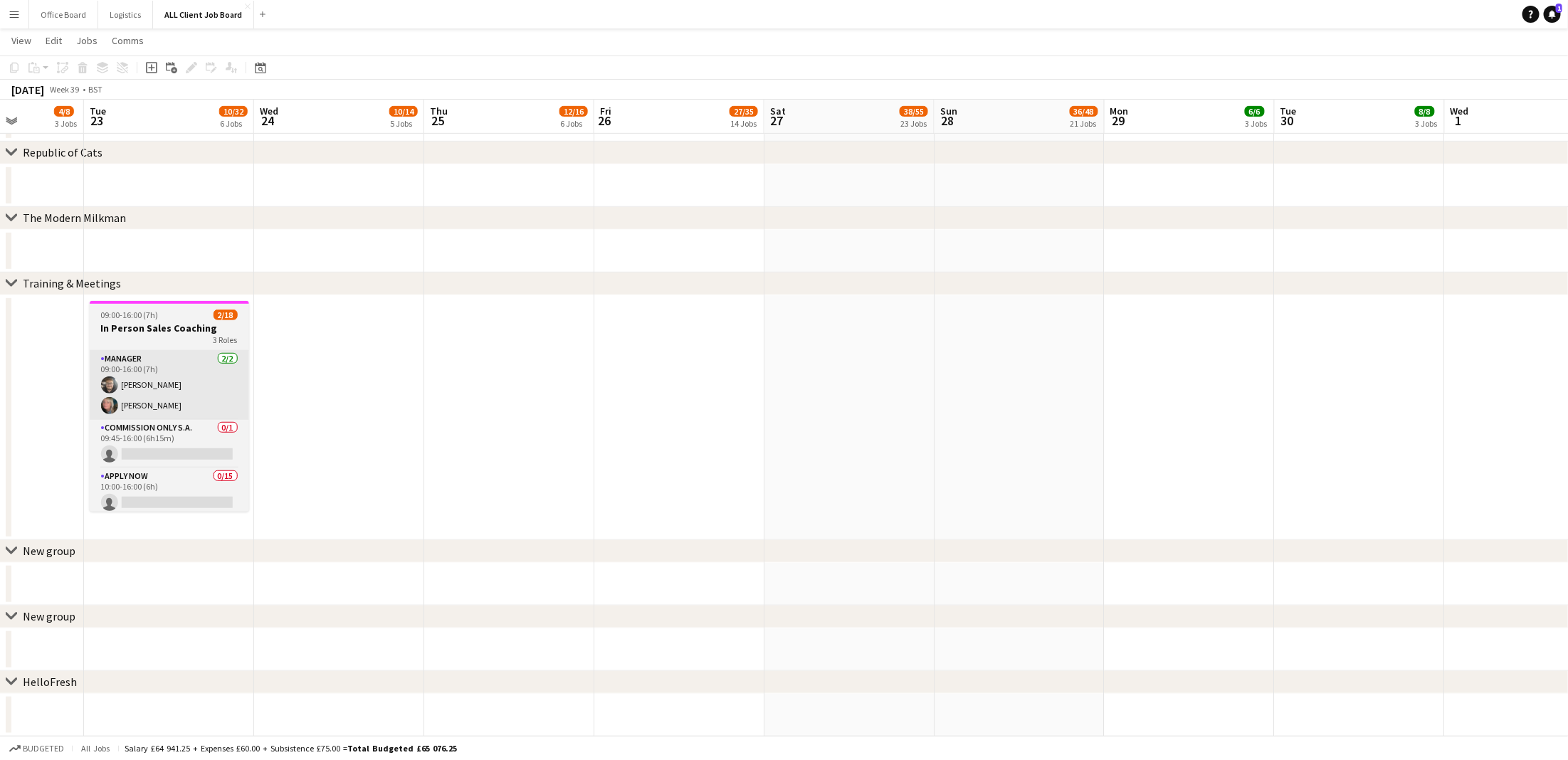
scroll to position [0, 603]
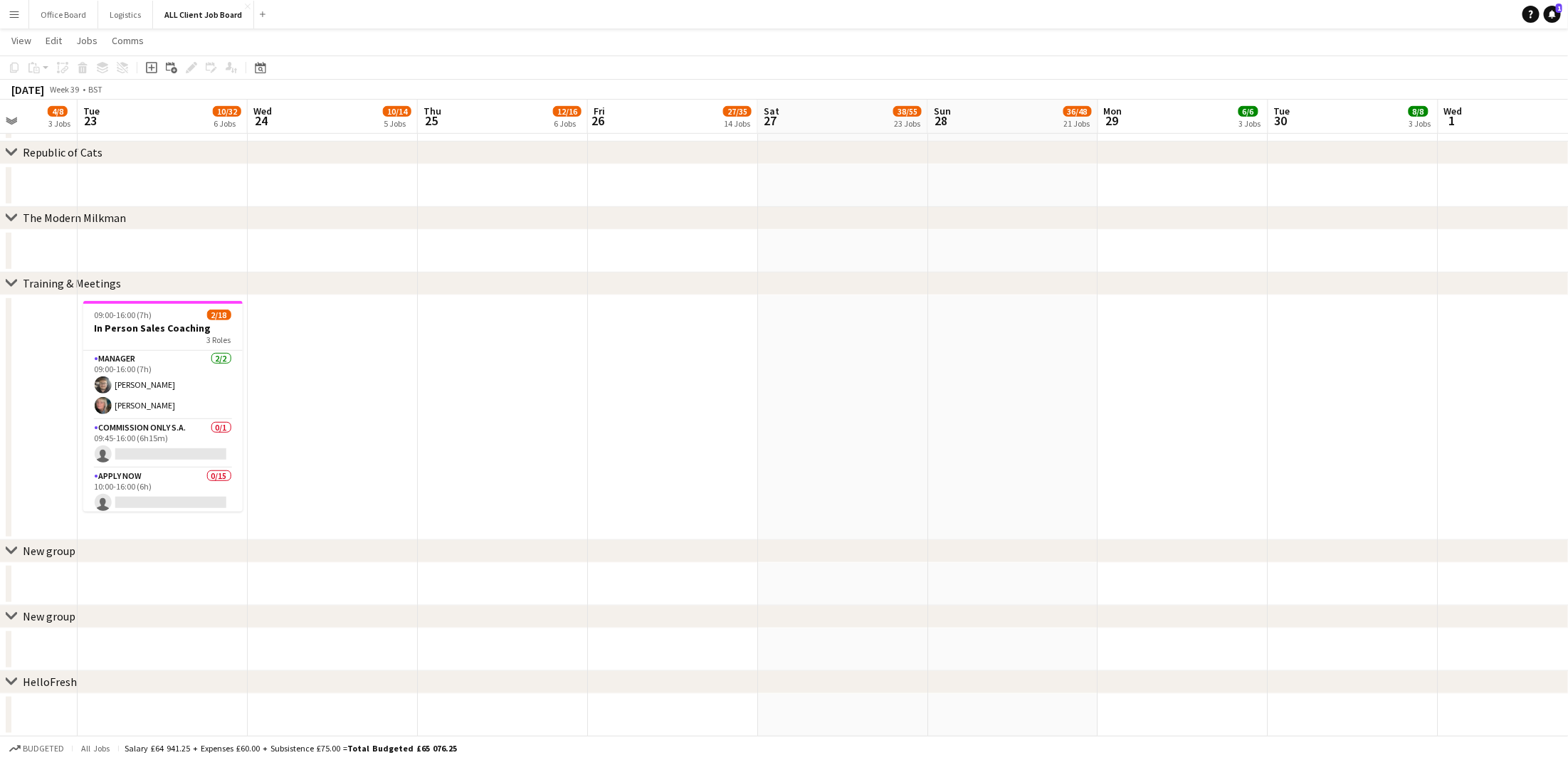
drag, startPoint x: 629, startPoint y: 402, endPoint x: 818, endPoint y: -17, distance: 459.7
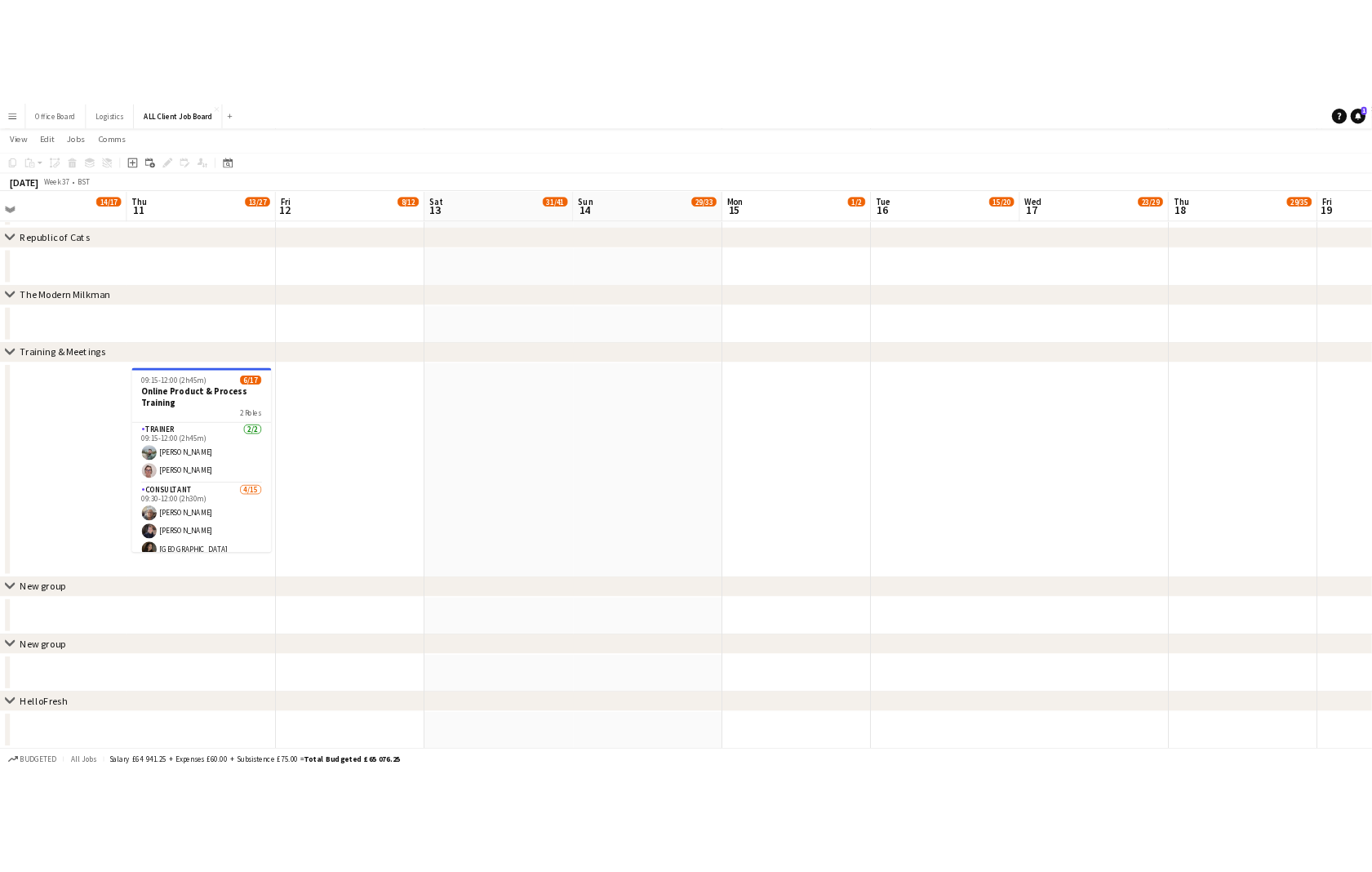
scroll to position [0, 625]
